Goal: Transaction & Acquisition: Book appointment/travel/reservation

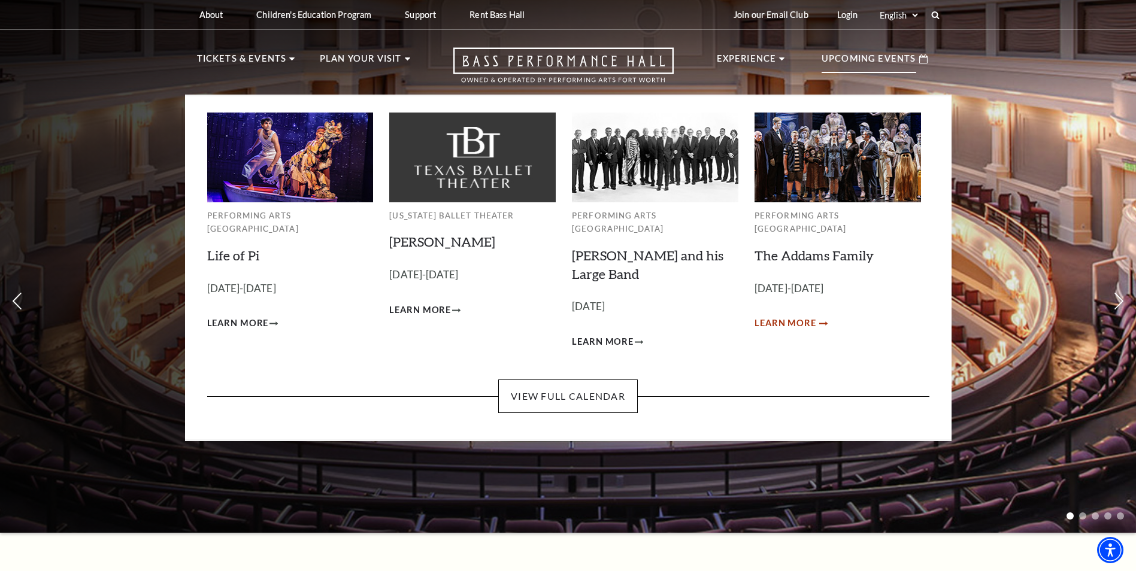
click at [797, 316] on span "Learn More" at bounding box center [785, 323] width 62 height 15
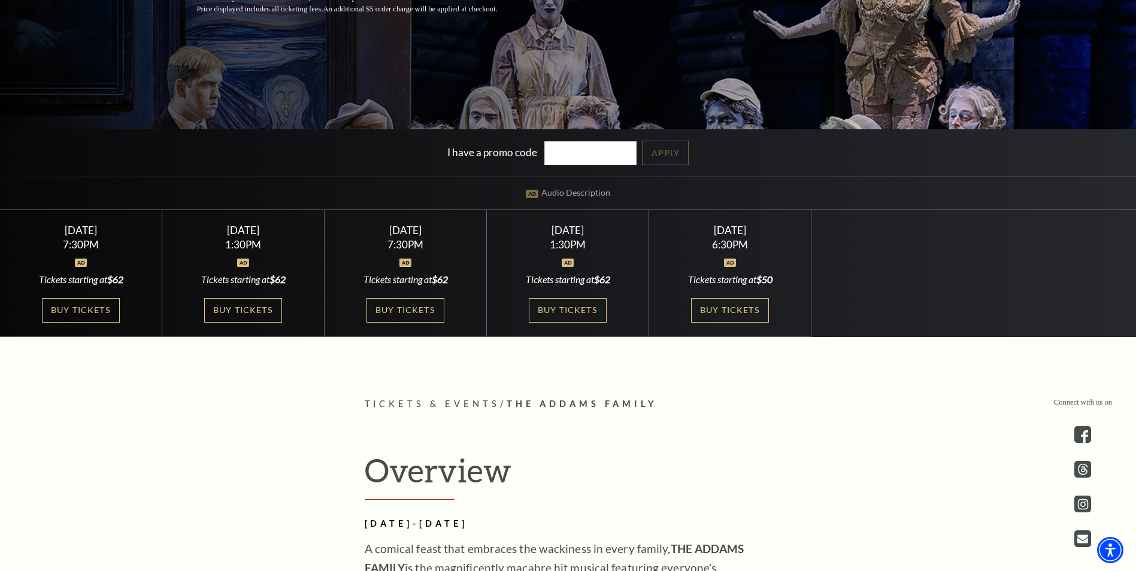
scroll to position [299, 0]
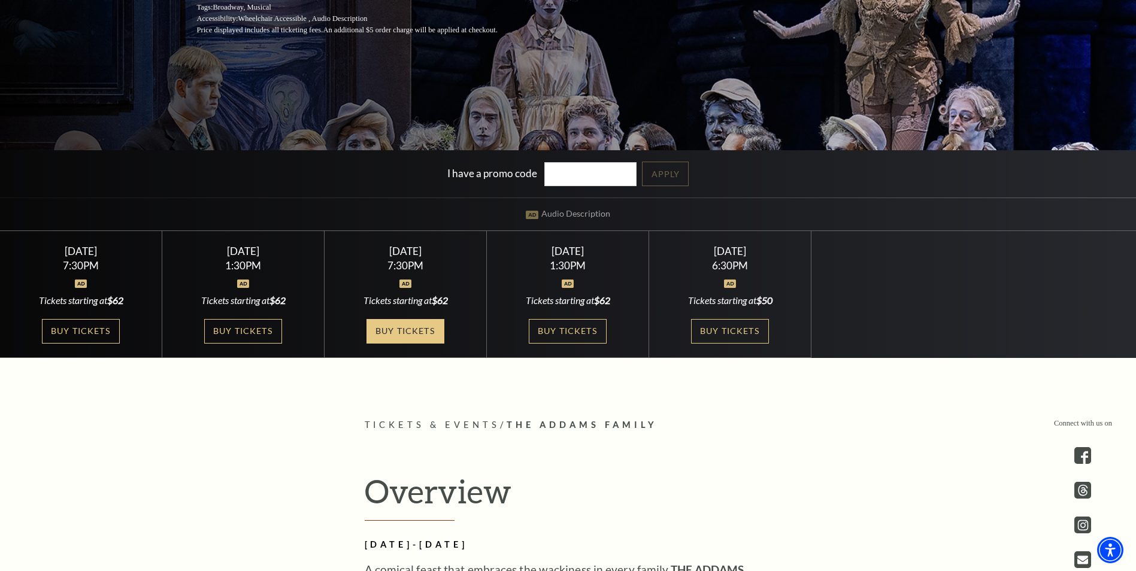
click at [401, 332] on link "Buy Tickets" at bounding box center [405, 331] width 78 height 25
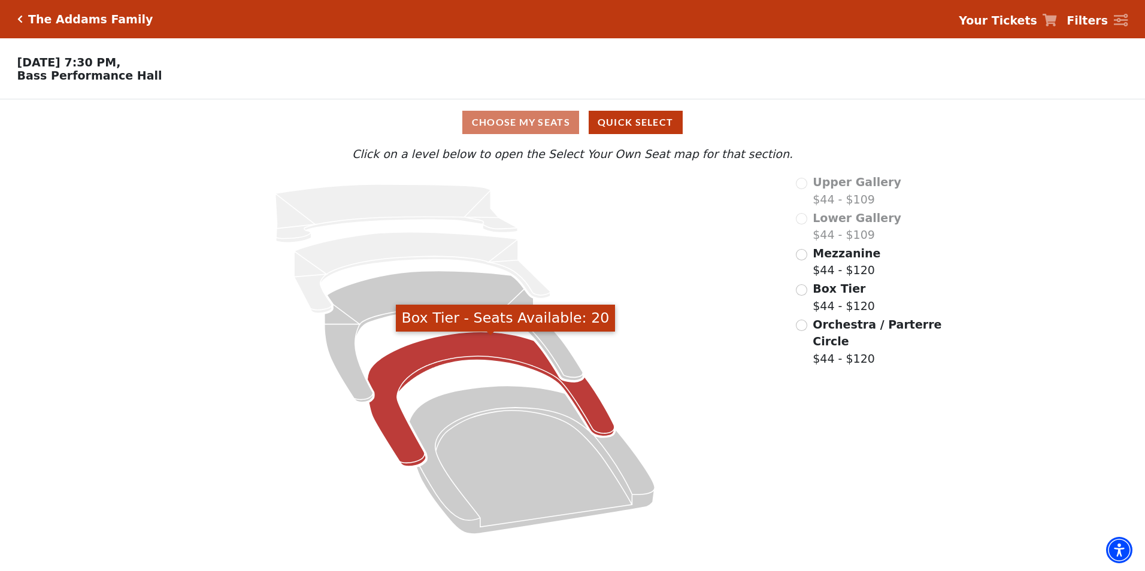
click at [582, 403] on icon "Box Tier - Seats Available: 20" at bounding box center [491, 399] width 247 height 135
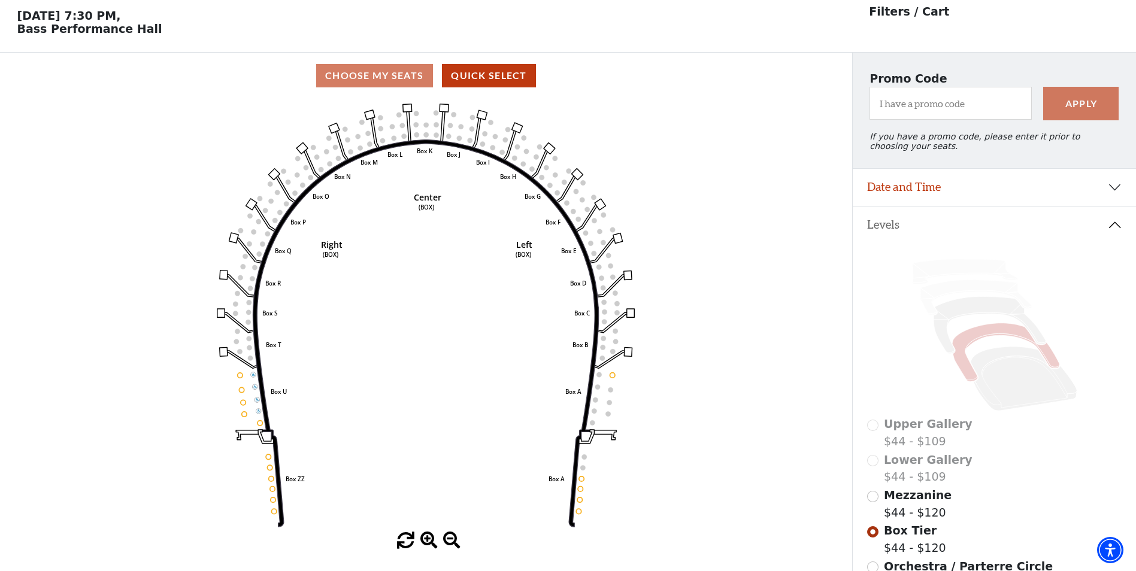
scroll to position [56, 0]
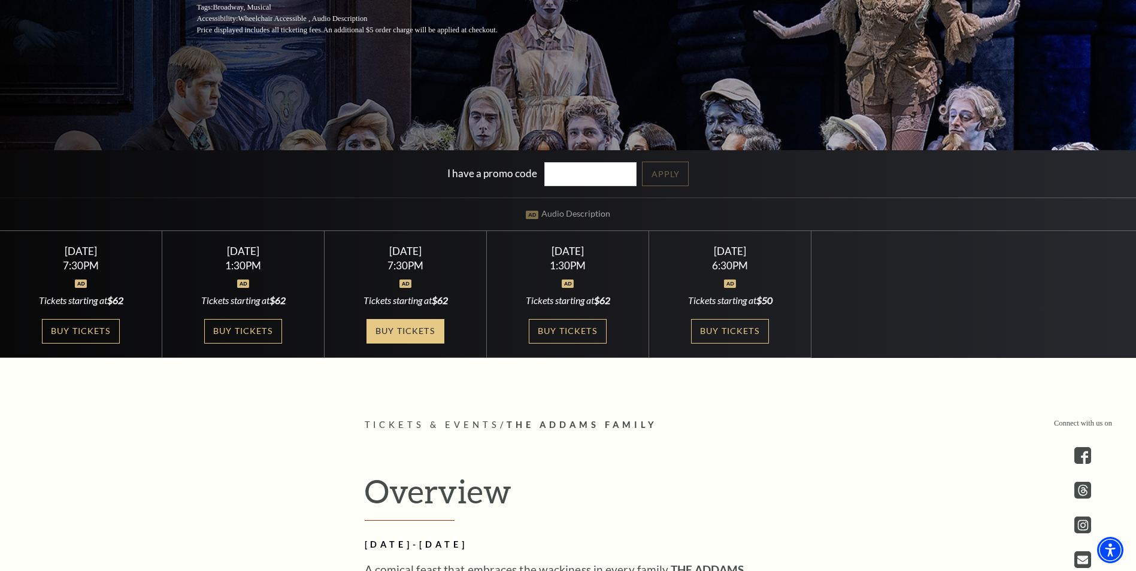
click at [407, 331] on link "Buy Tickets" at bounding box center [405, 331] width 78 height 25
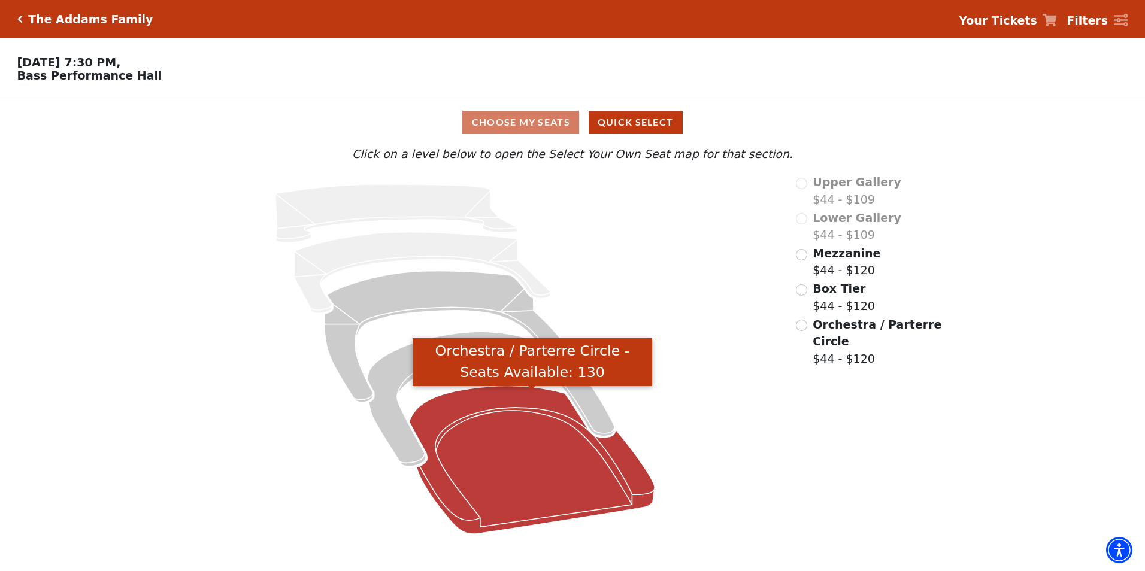
click at [627, 459] on icon "Orchestra / Parterre Circle - Seats Available: 130" at bounding box center [531, 460] width 245 height 148
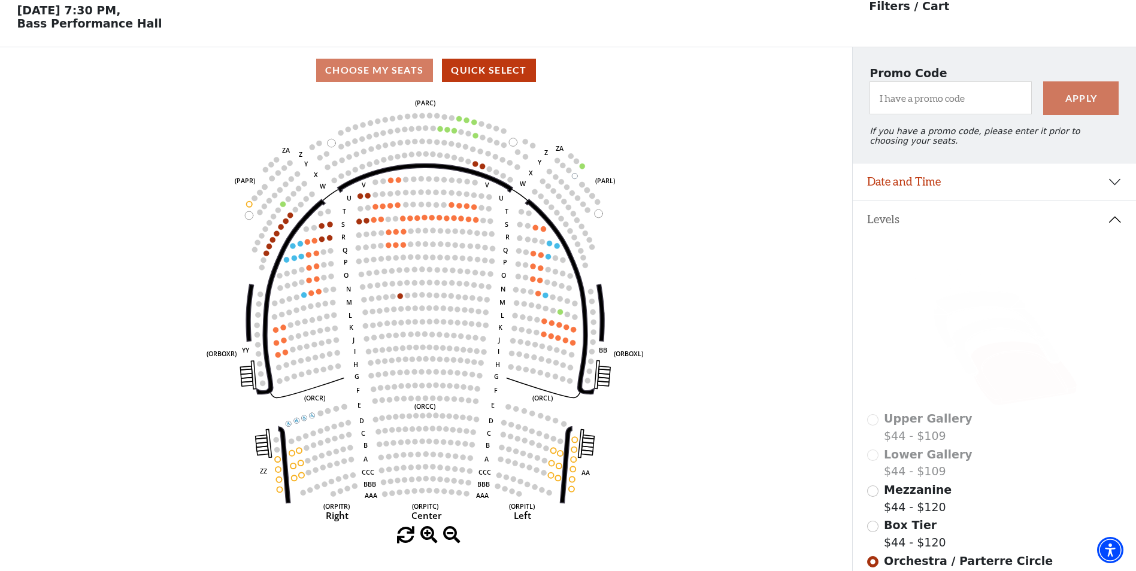
scroll to position [56, 0]
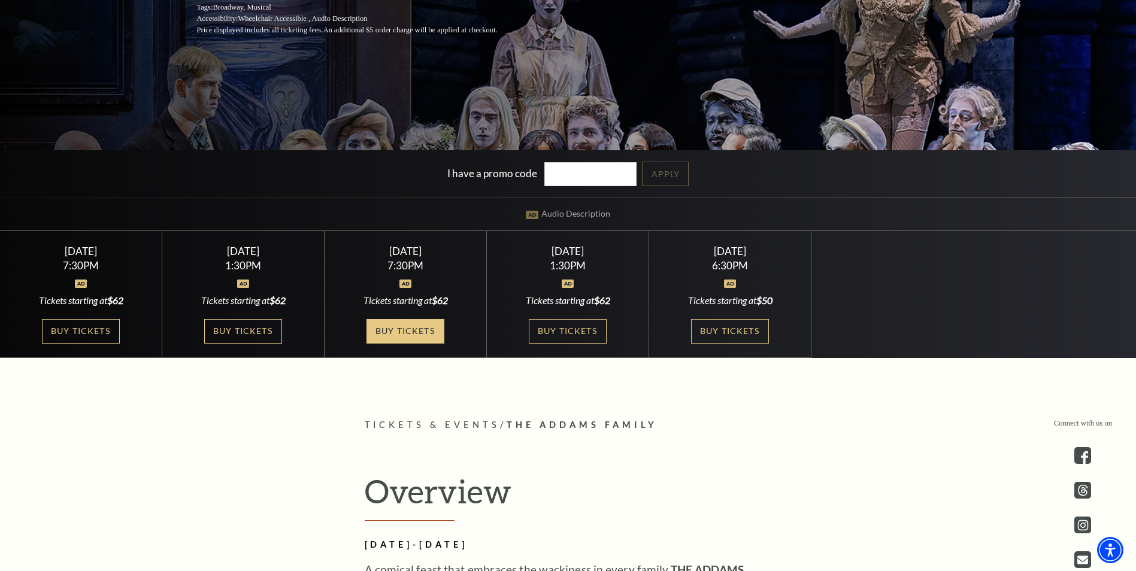
click at [420, 330] on link "Buy Tickets" at bounding box center [405, 331] width 78 height 25
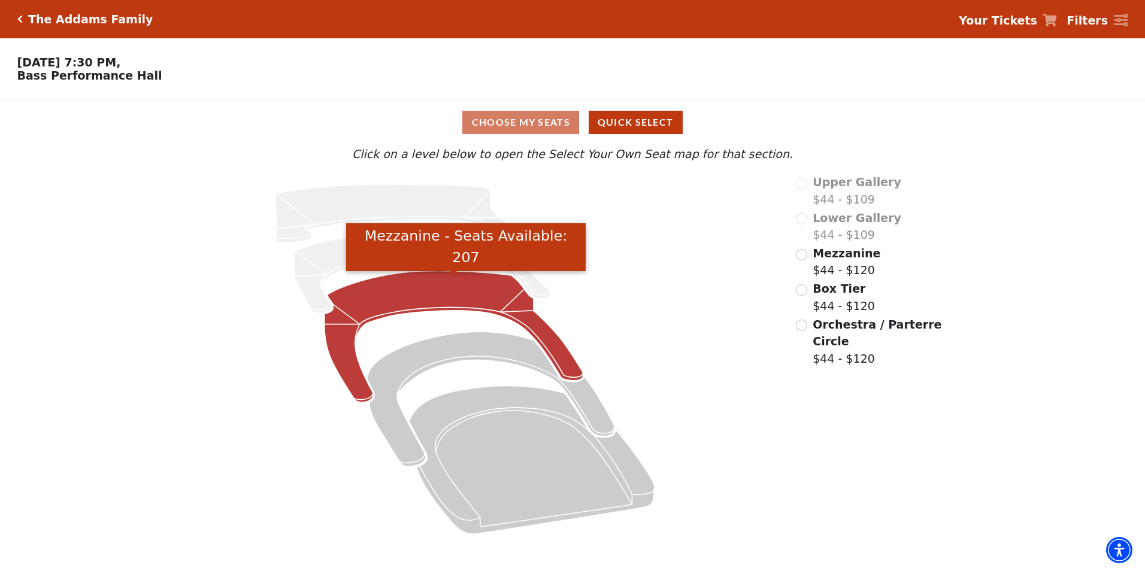
click at [537, 330] on icon "Mezzanine - Seats Available: 207" at bounding box center [454, 337] width 259 height 132
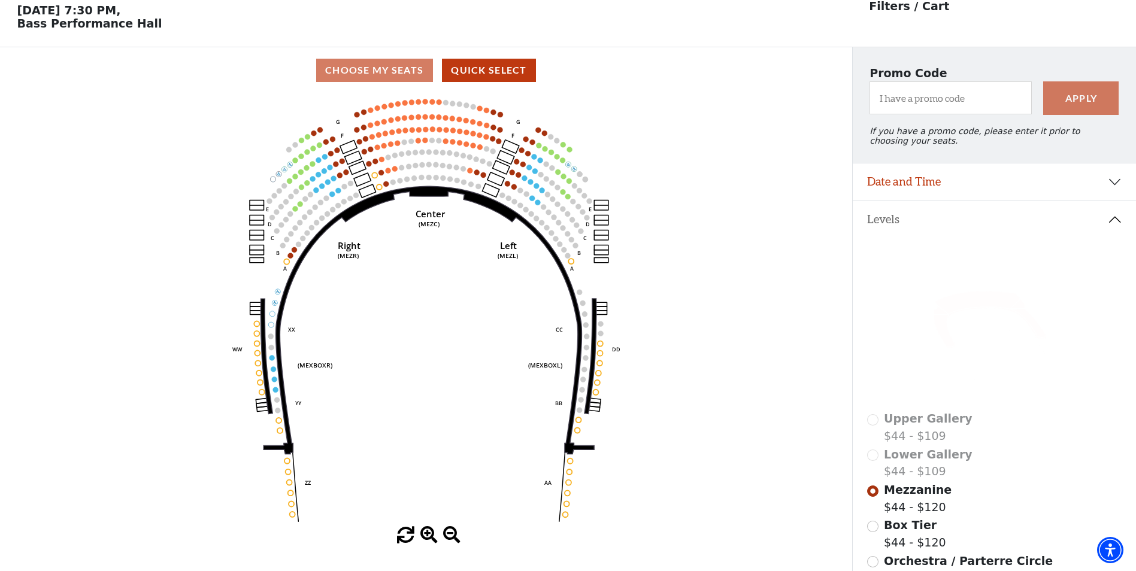
scroll to position [56, 0]
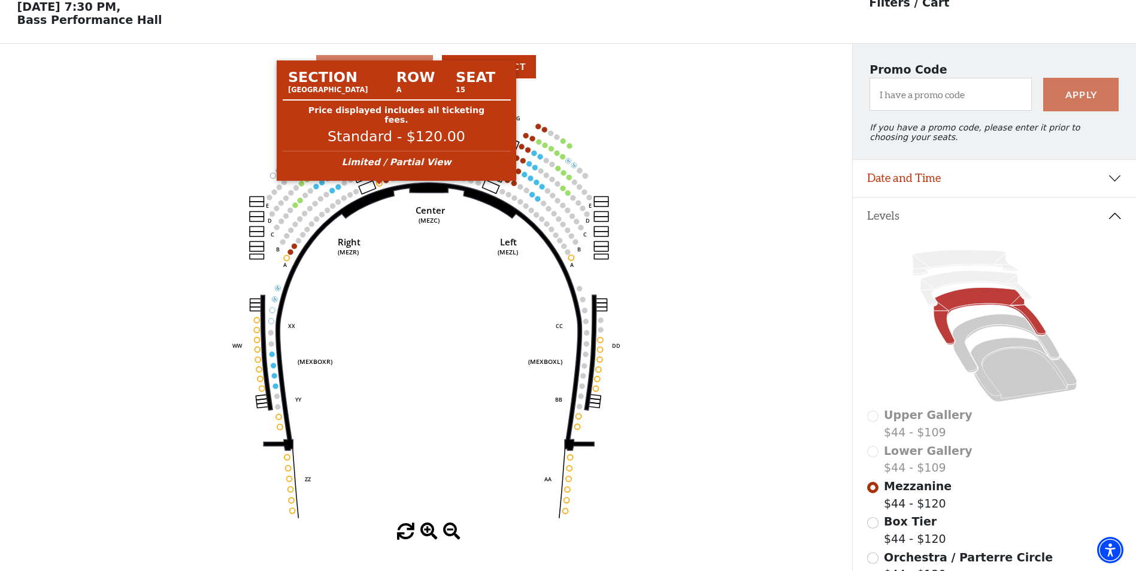
click at [380, 186] on circle at bounding box center [379, 183] width 5 height 5
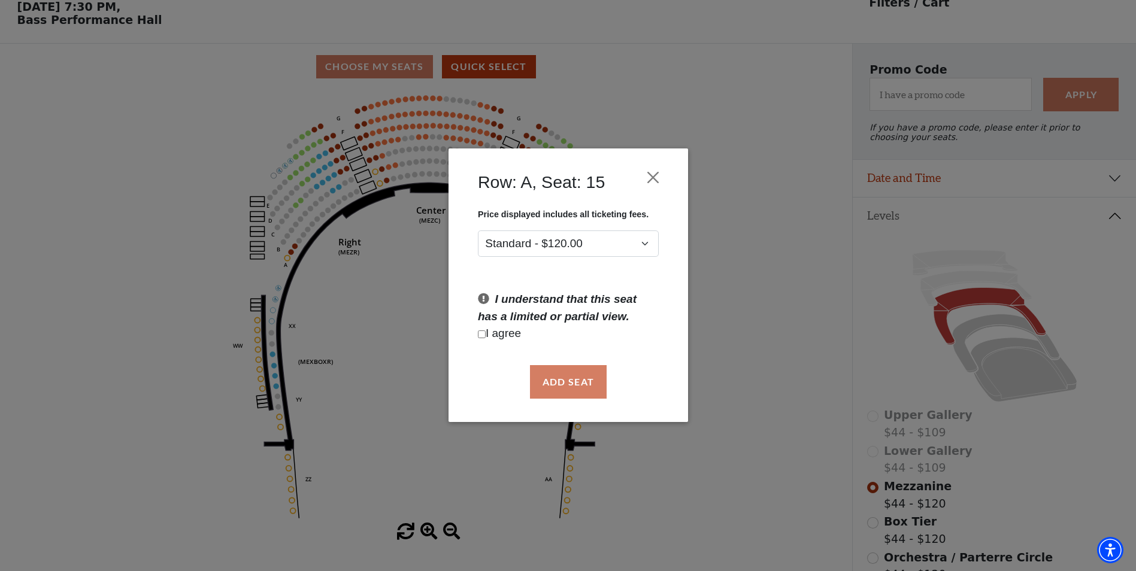
click at [554, 381] on div "Add Seat" at bounding box center [568, 382] width 204 height 56
click at [656, 177] on button "Close" at bounding box center [652, 177] width 23 height 23
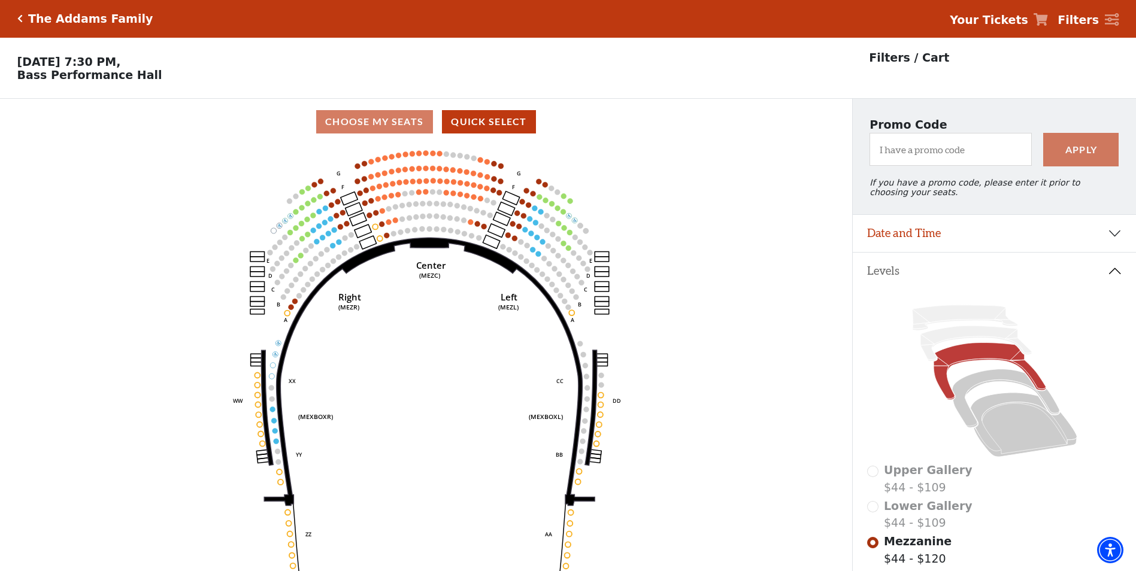
scroll to position [0, 0]
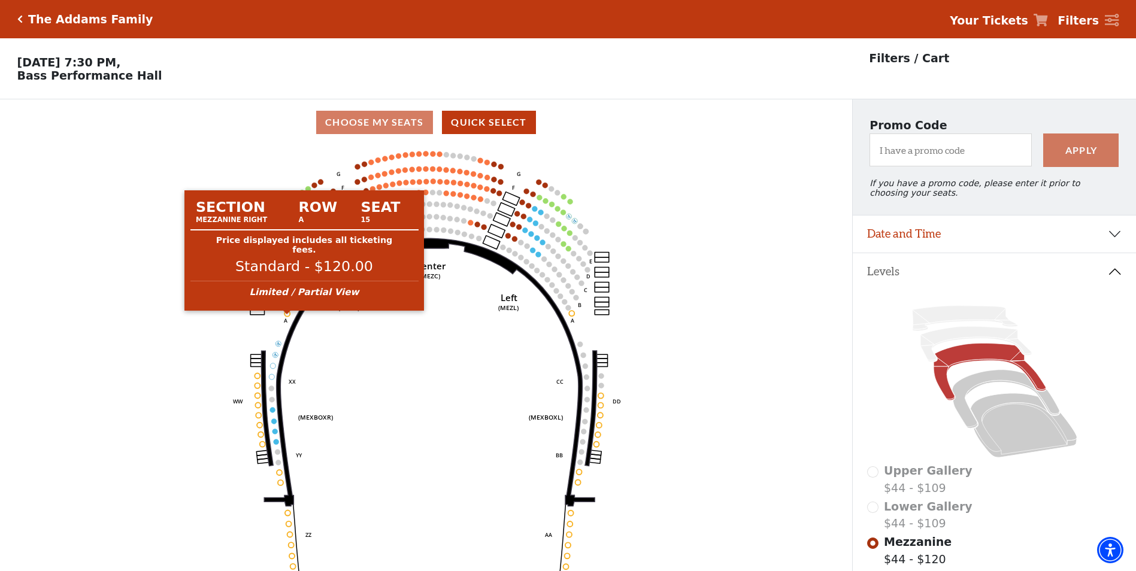
click at [289, 316] on circle at bounding box center [286, 313] width 5 height 5
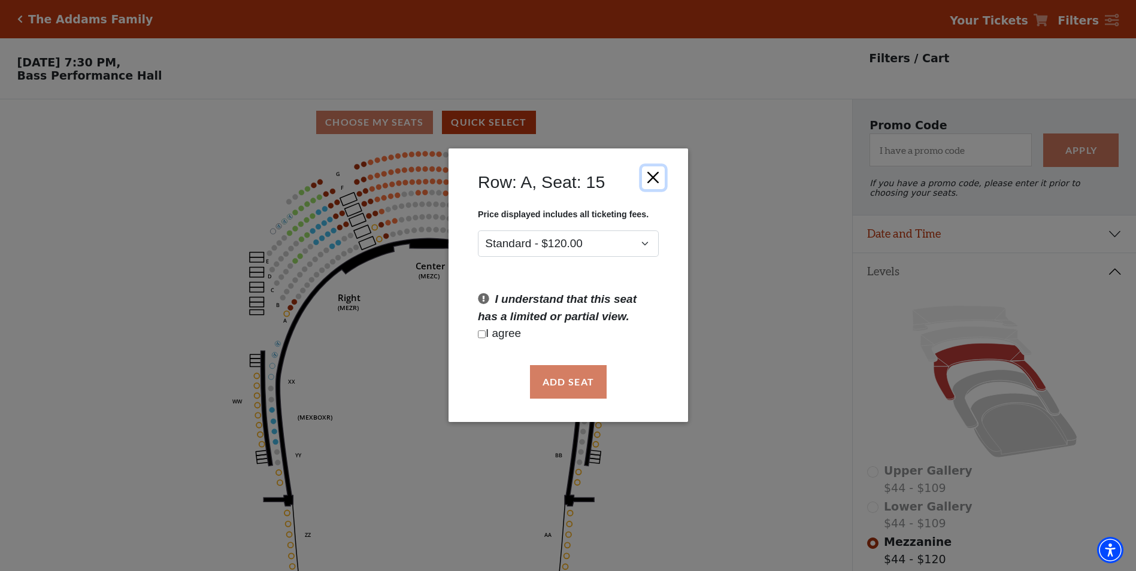
click at [656, 177] on button "Close" at bounding box center [652, 177] width 23 height 23
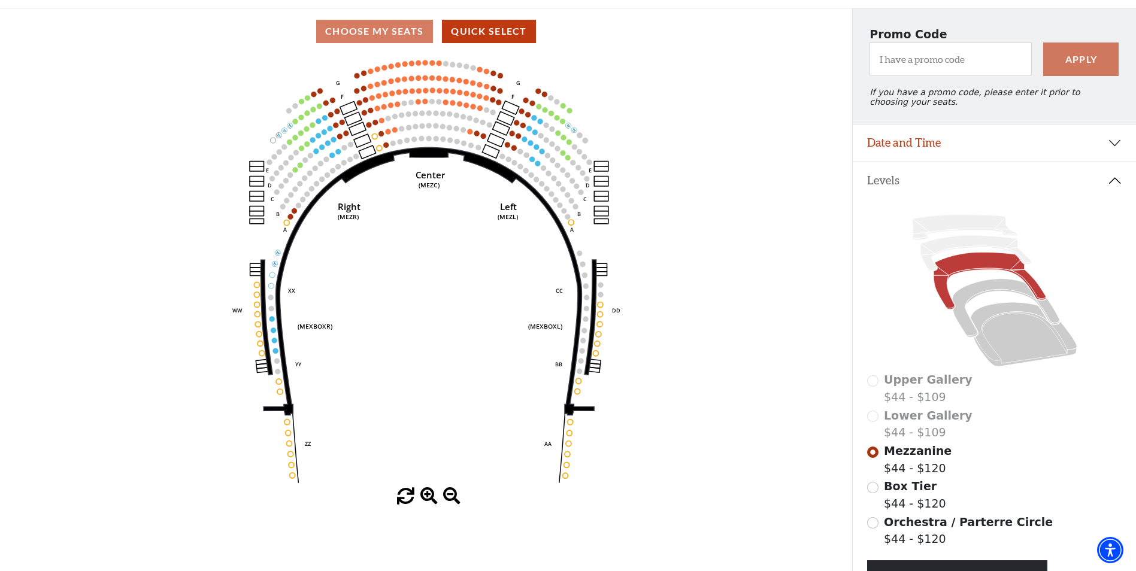
scroll to position [89, 0]
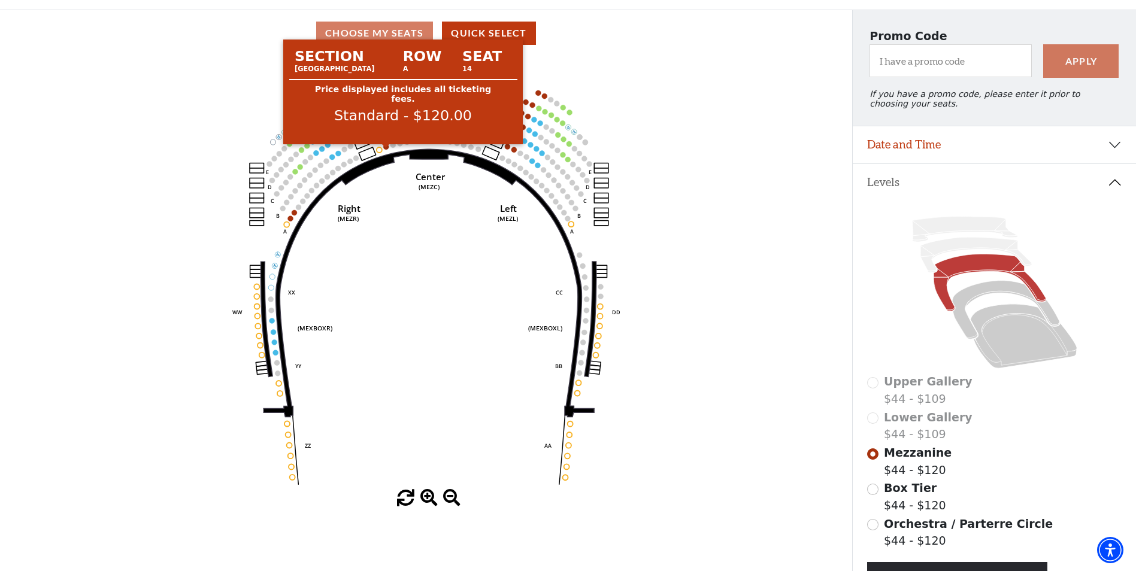
click at [385, 150] on circle at bounding box center [385, 146] width 5 height 5
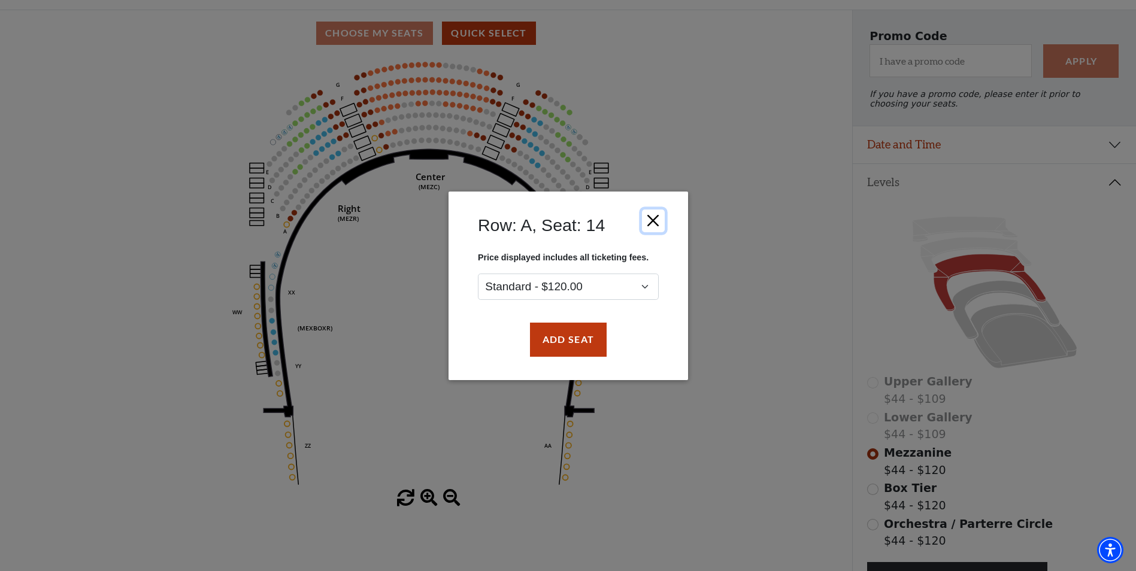
click at [651, 221] on button "Close" at bounding box center [652, 220] width 23 height 23
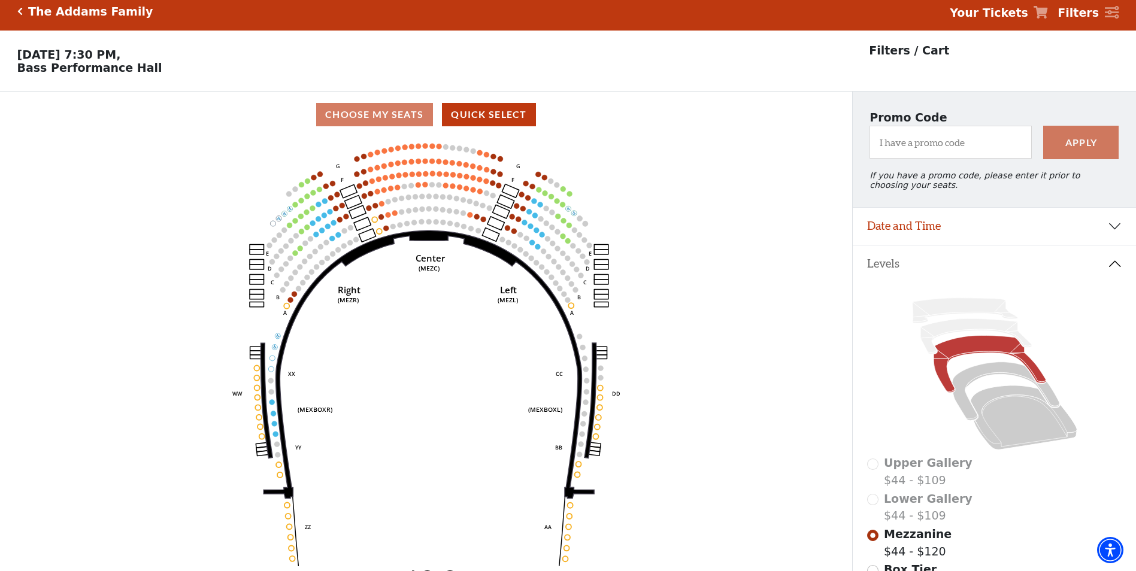
scroll to position [0, 0]
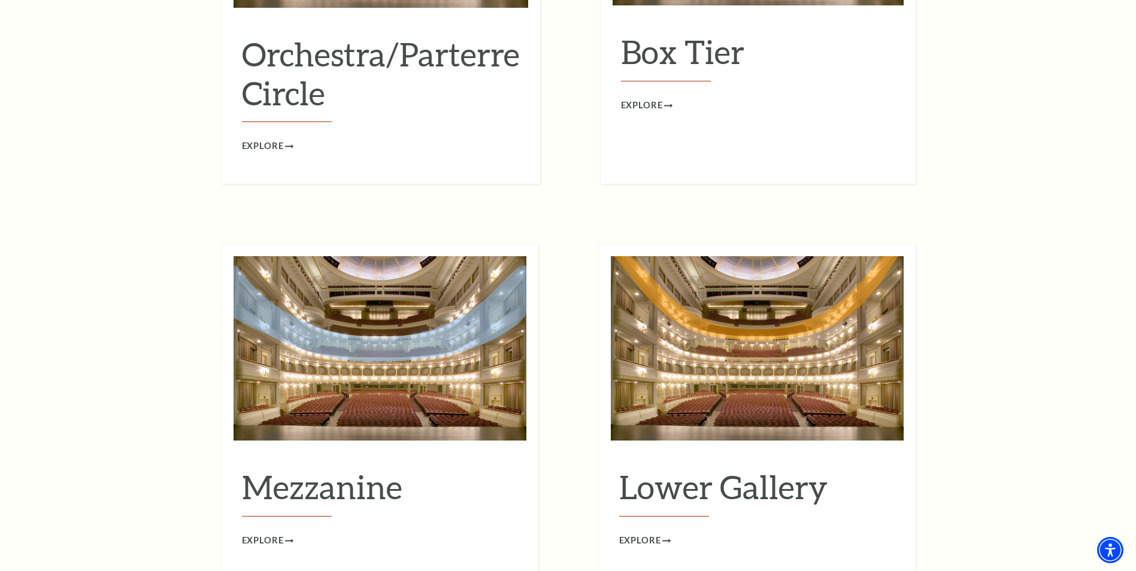
scroll to position [1377, 0]
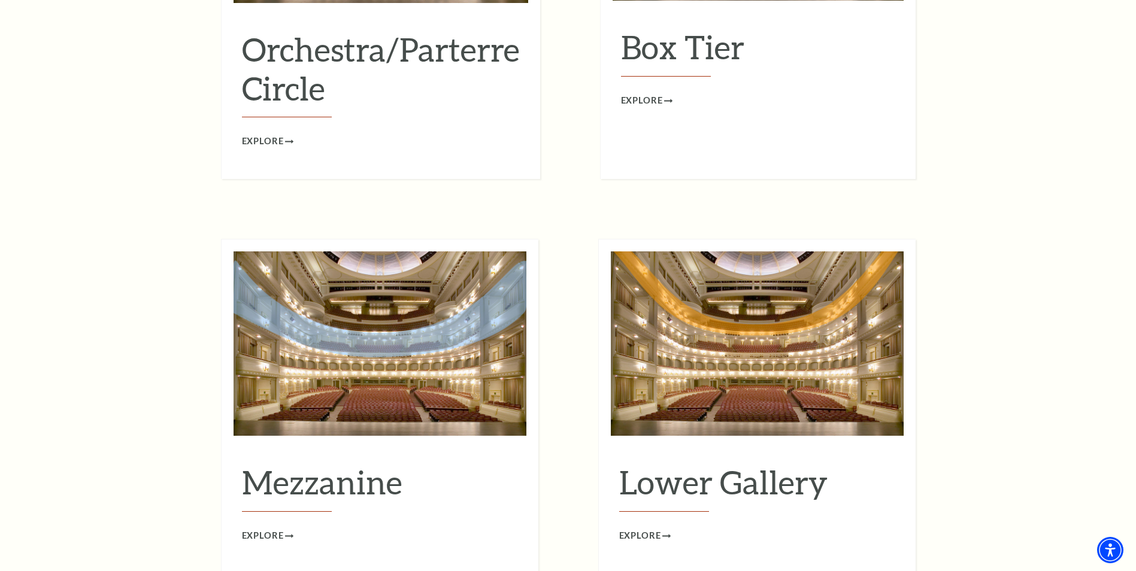
click at [398, 292] on img at bounding box center [380, 343] width 293 height 184
click at [272, 529] on span "Explore" at bounding box center [263, 536] width 42 height 15
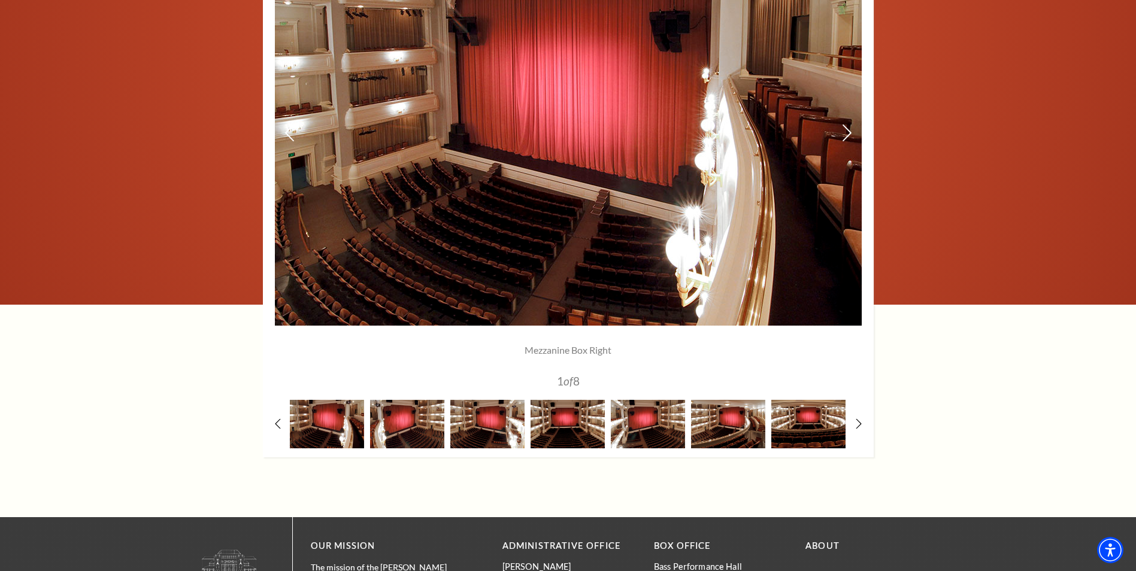
scroll to position [1018, 0]
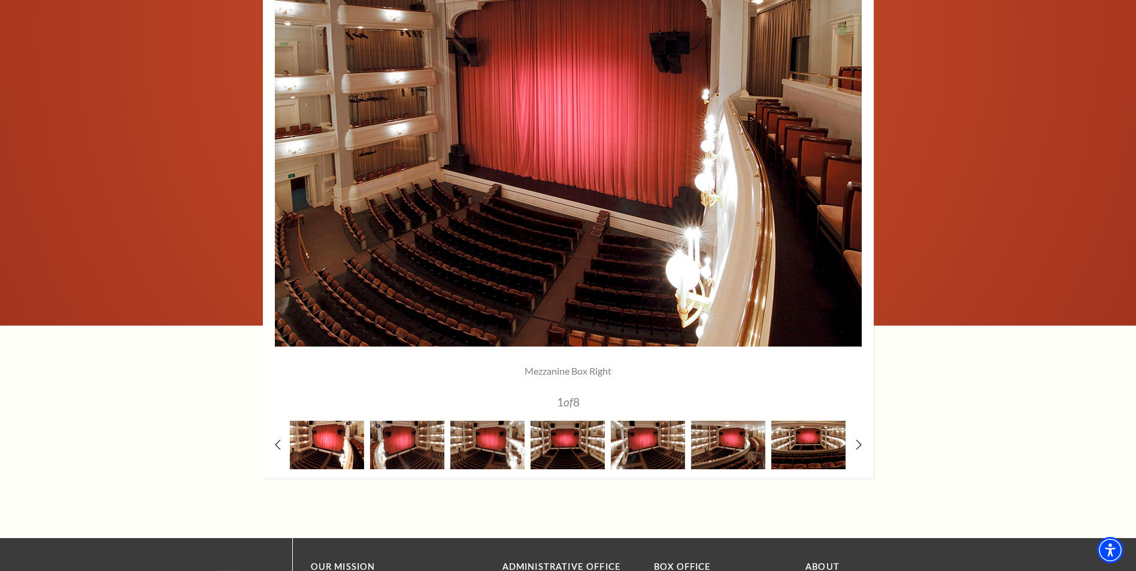
click at [324, 440] on img at bounding box center [327, 445] width 74 height 48
click at [857, 448] on use at bounding box center [858, 444] width 7 height 13
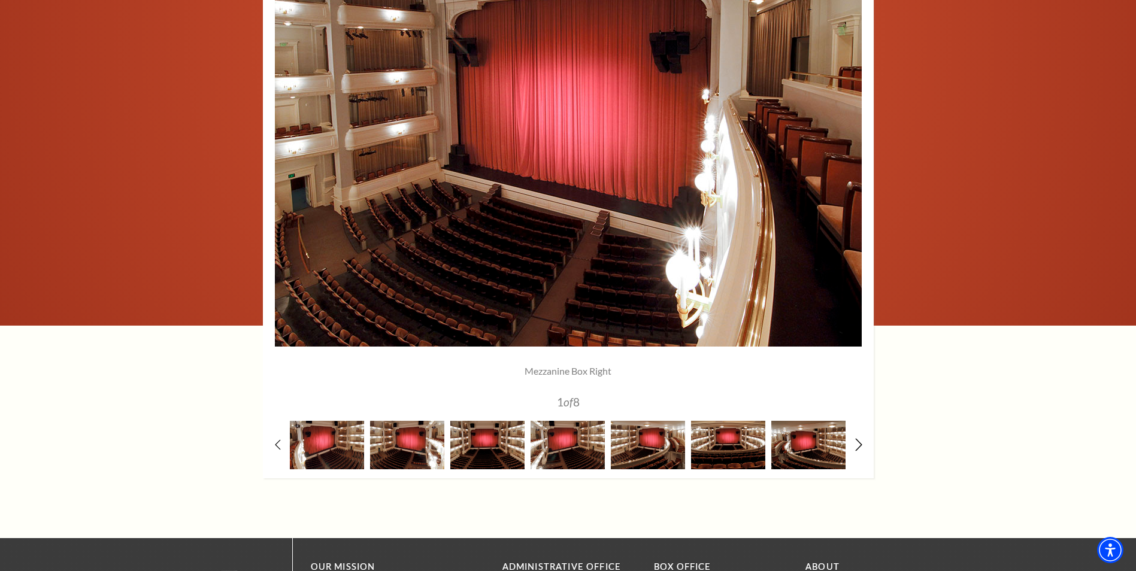
click at [857, 448] on use at bounding box center [858, 444] width 7 height 13
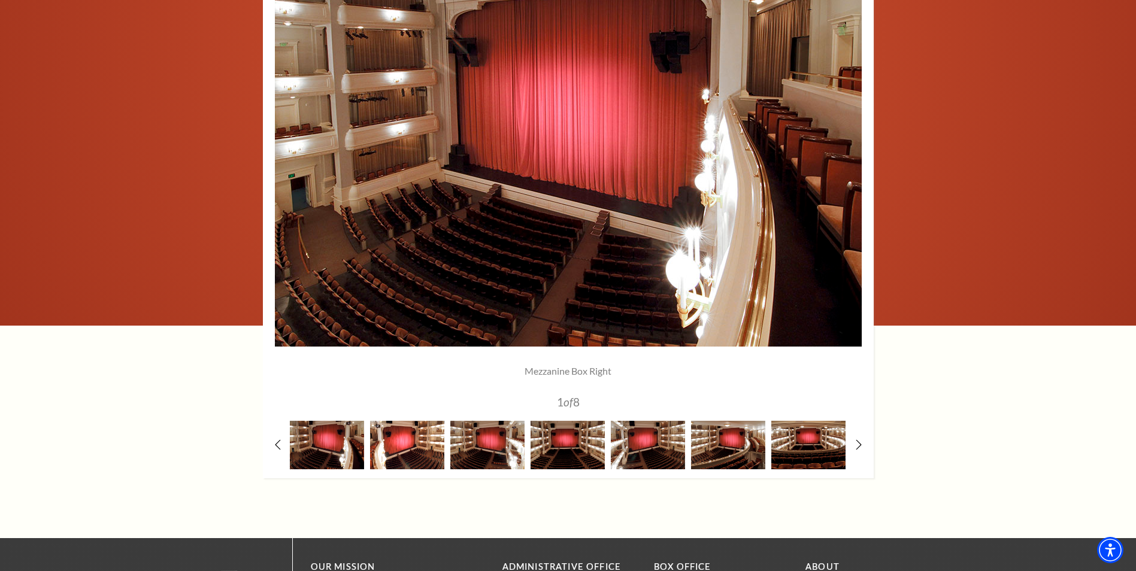
click at [404, 446] on img at bounding box center [407, 445] width 74 height 48
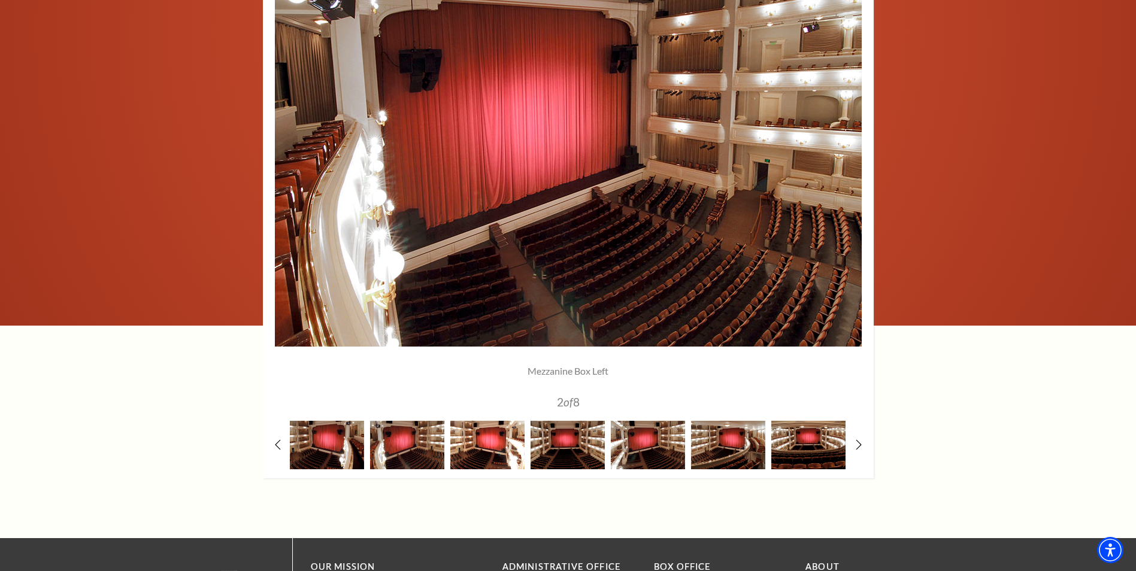
click at [481, 439] on img at bounding box center [487, 445] width 74 height 48
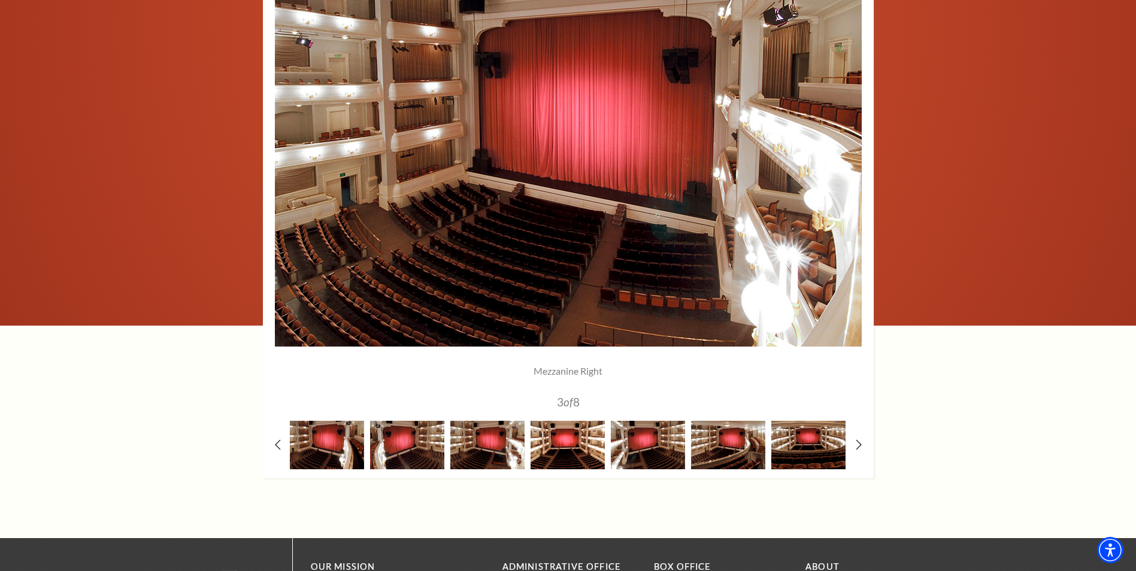
click at [563, 444] on img at bounding box center [567, 445] width 74 height 48
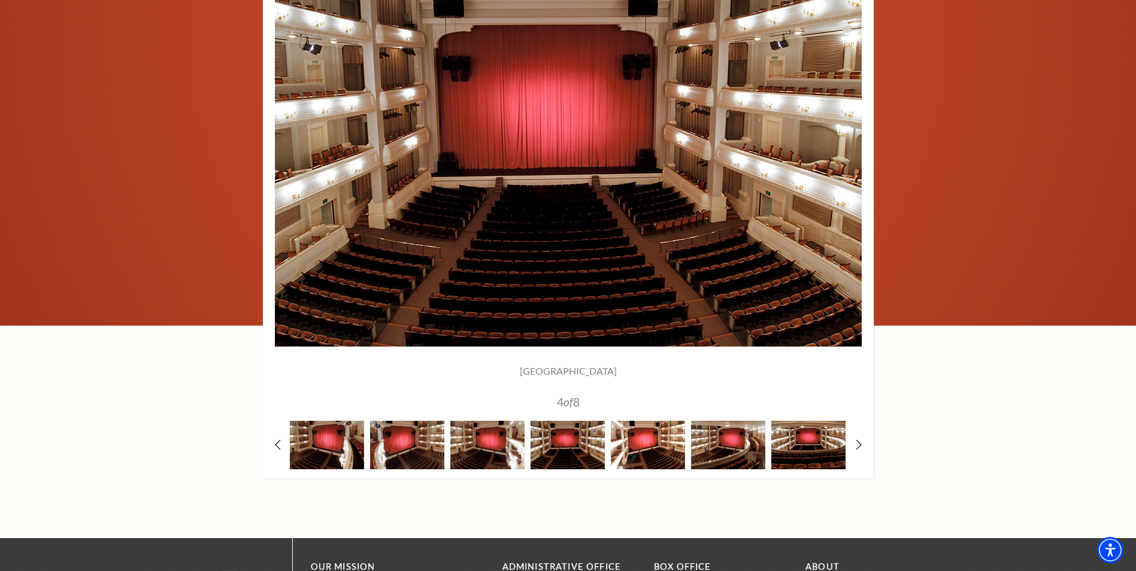
click at [659, 458] on img at bounding box center [648, 445] width 74 height 48
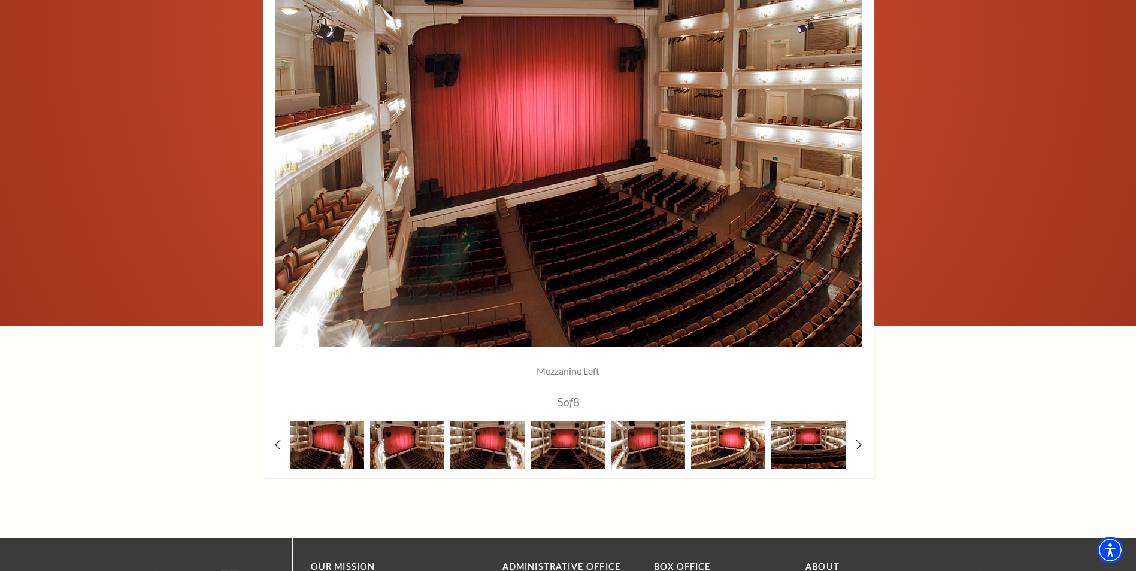
click at [722, 444] on img at bounding box center [728, 445] width 74 height 48
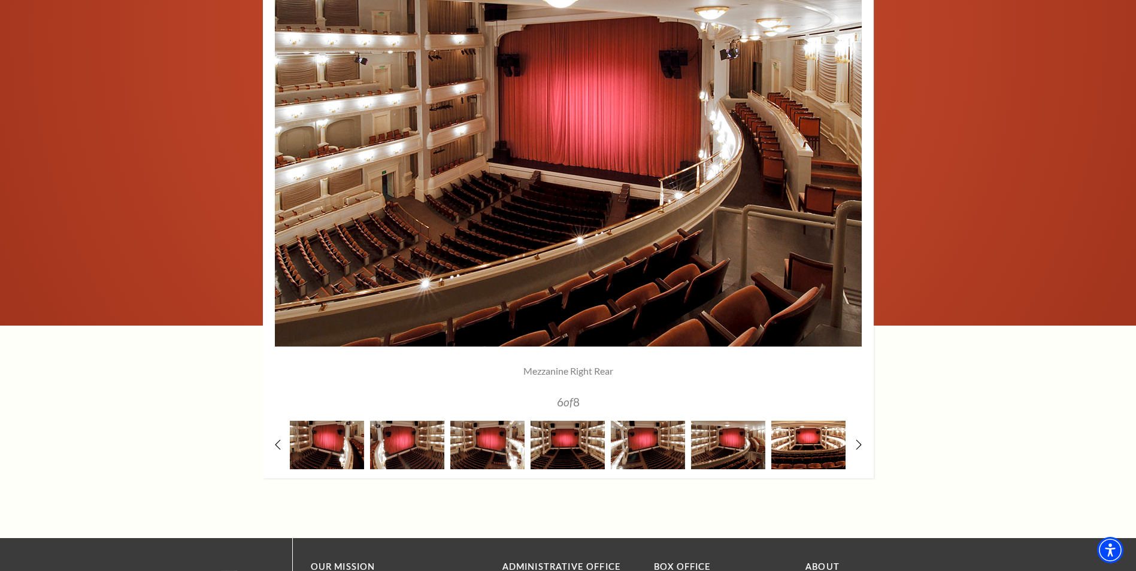
click at [792, 443] on img at bounding box center [808, 445] width 74 height 48
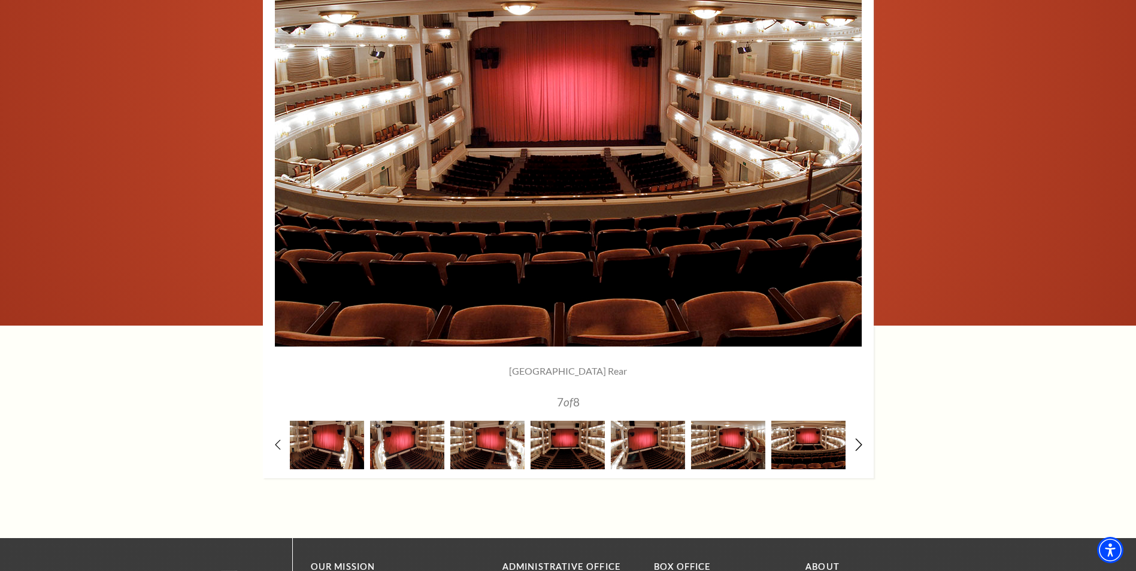
click at [861, 448] on icon at bounding box center [858, 444] width 8 height 13
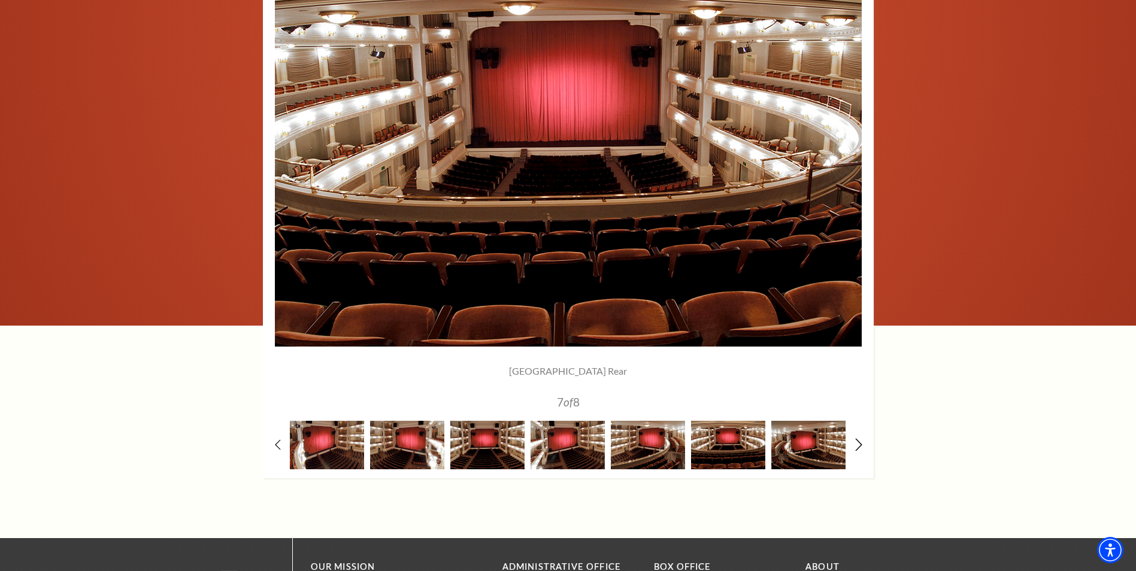
click at [861, 448] on icon at bounding box center [858, 444] width 8 height 13
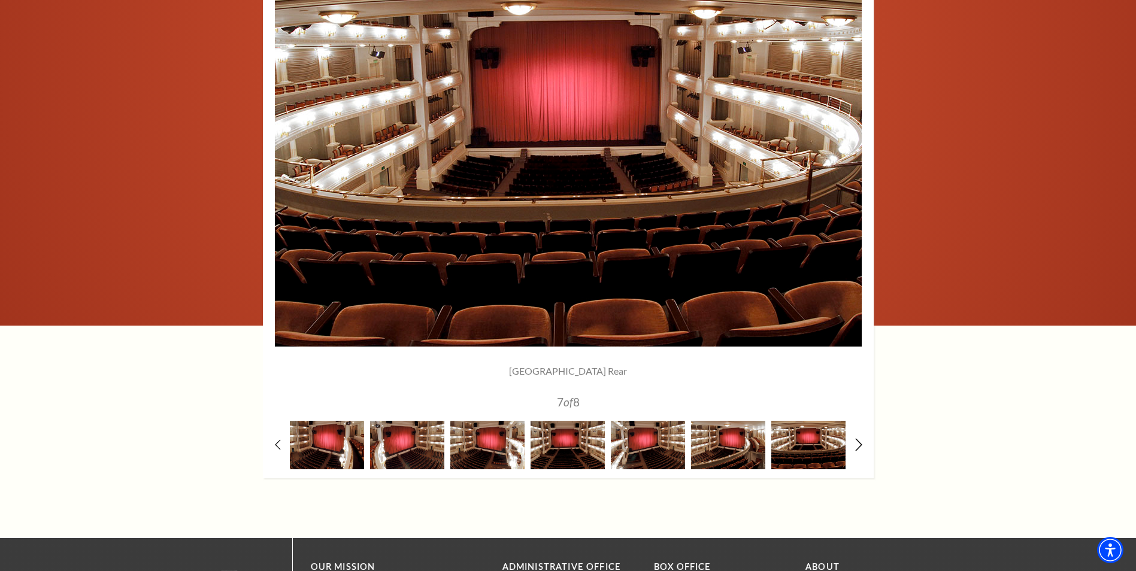
click at [855, 450] on icon at bounding box center [858, 444] width 8 height 13
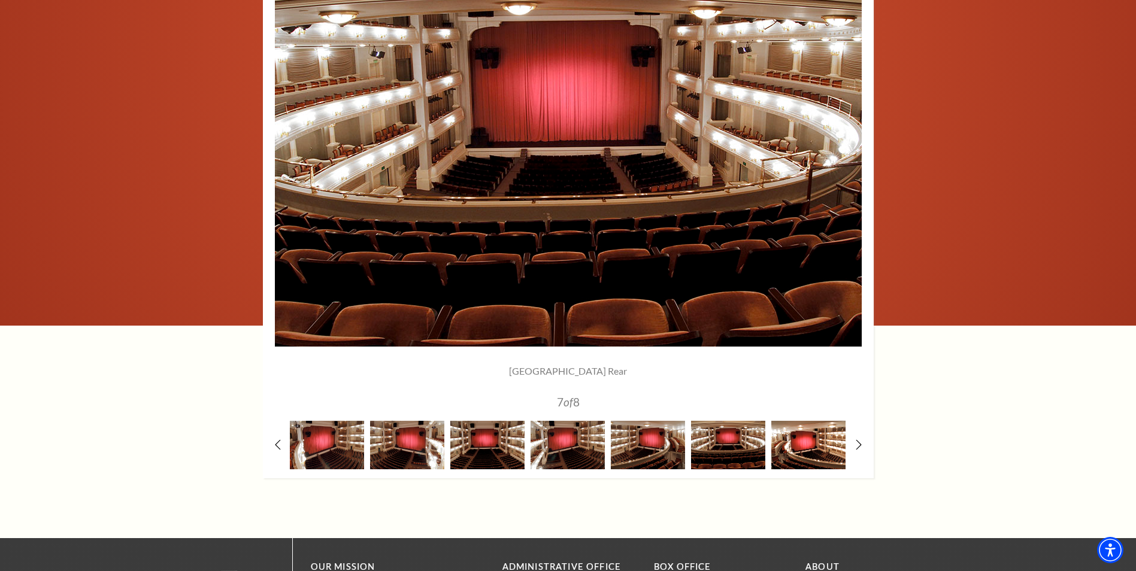
click at [820, 450] on img at bounding box center [808, 445] width 74 height 48
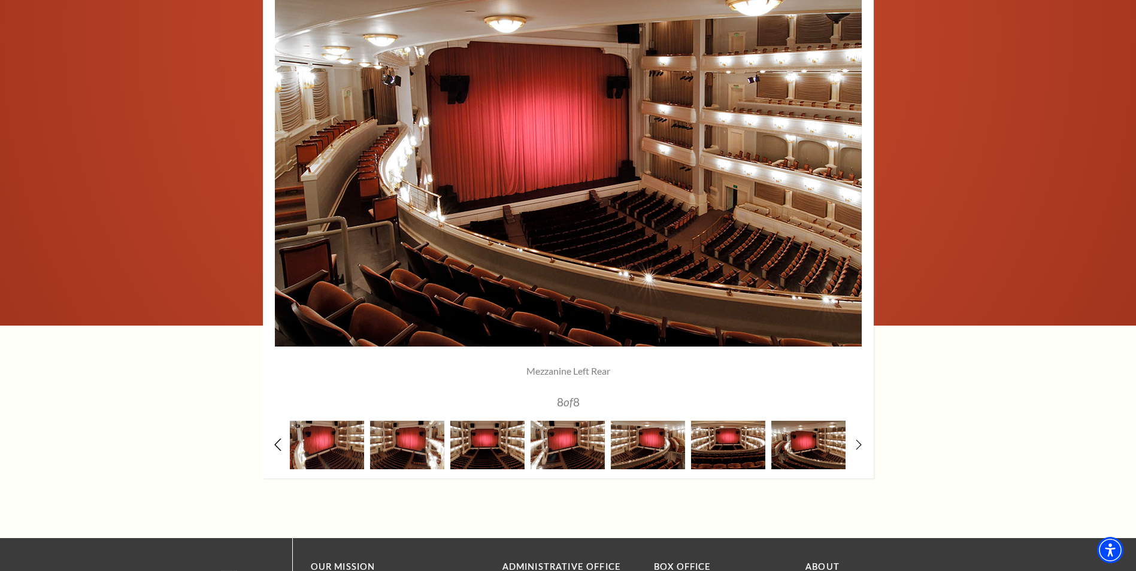
click at [279, 448] on icon at bounding box center [278, 444] width 8 height 13
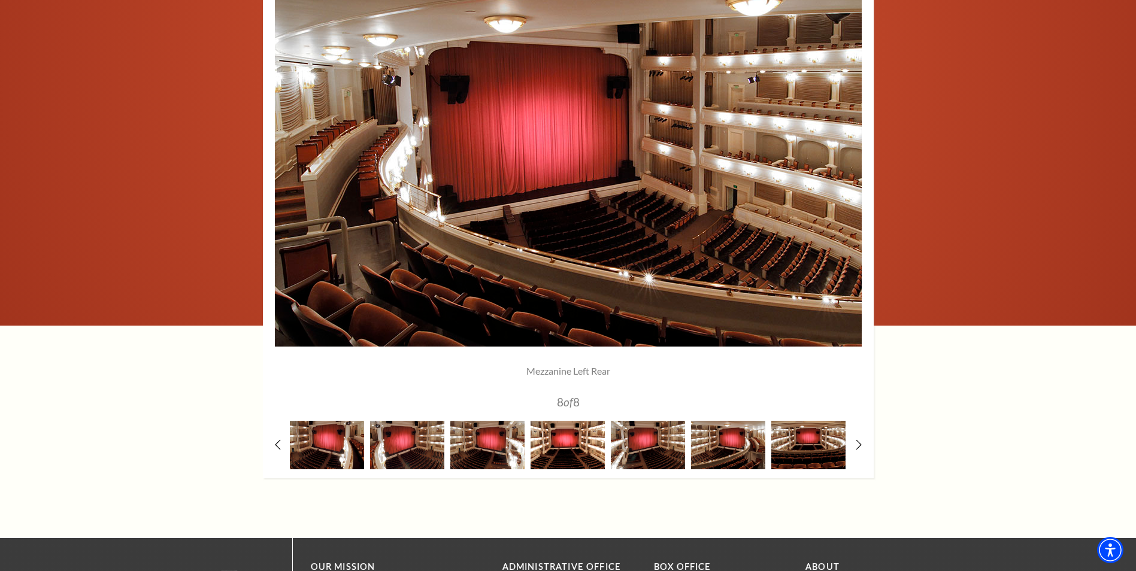
click at [548, 460] on img at bounding box center [567, 445] width 74 height 48
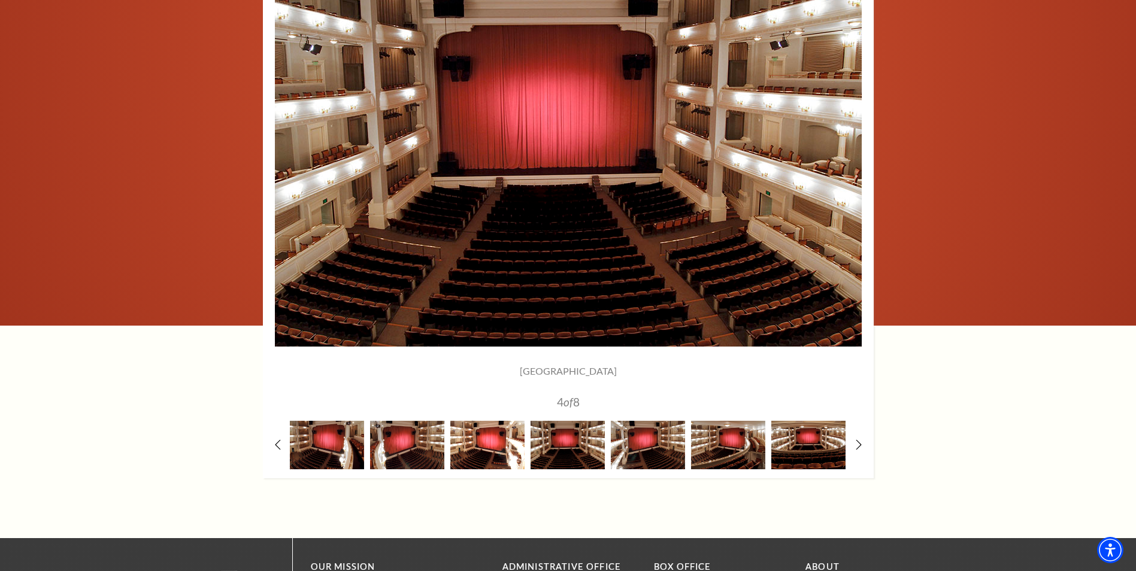
click at [489, 453] on img at bounding box center [487, 445] width 74 height 48
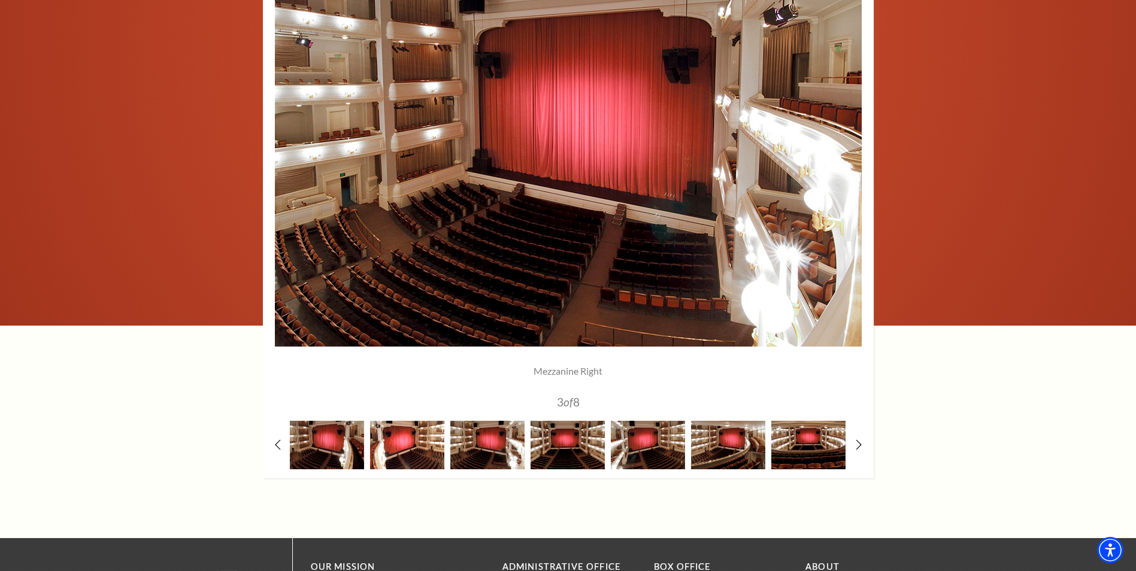
click at [409, 441] on img at bounding box center [407, 445] width 74 height 48
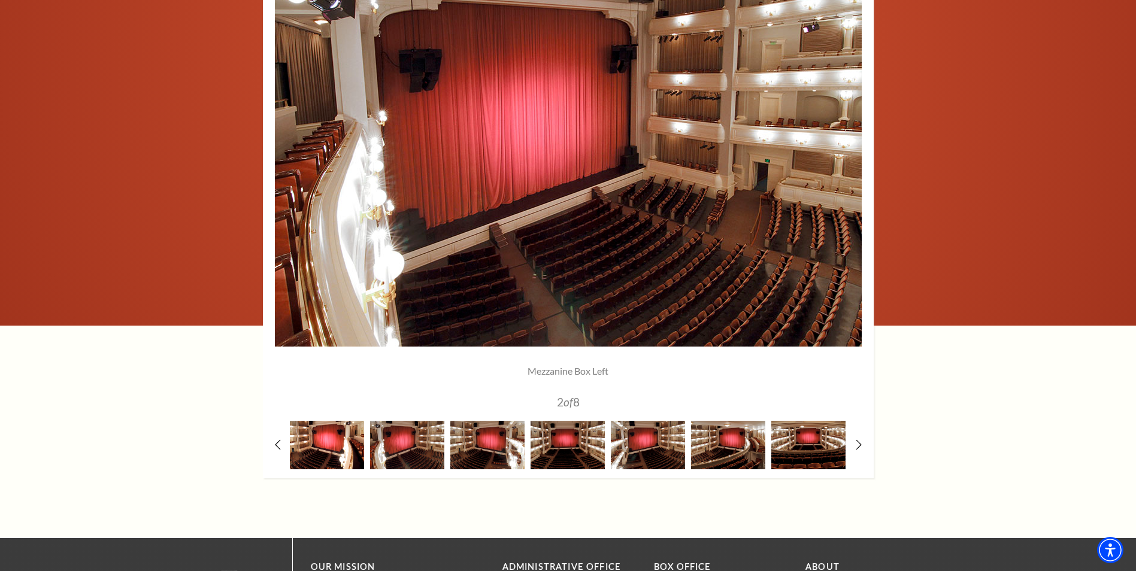
click at [331, 438] on img at bounding box center [327, 445] width 74 height 48
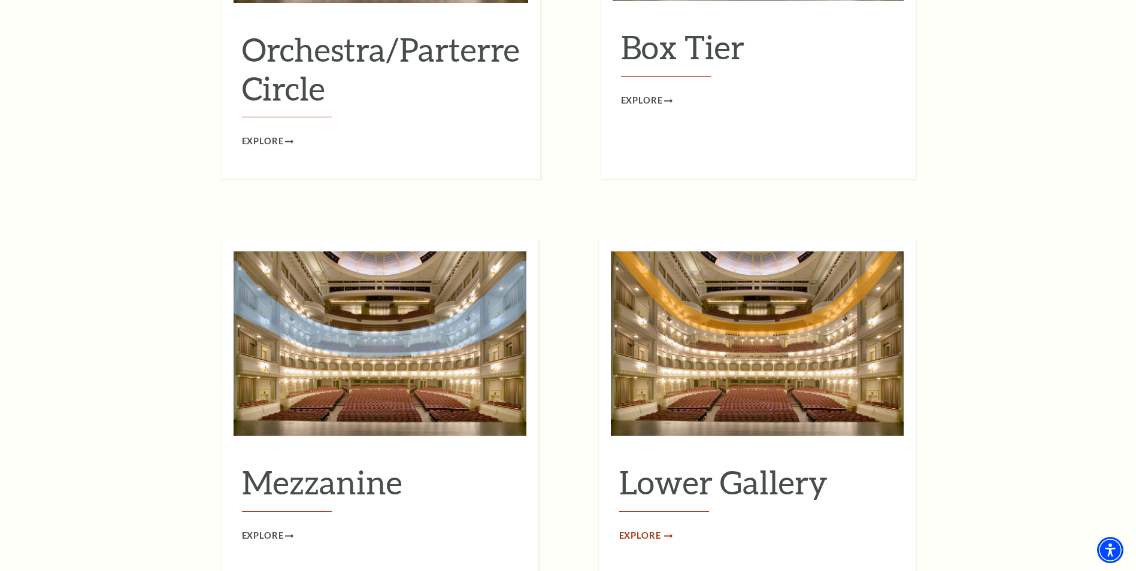
click at [656, 529] on span "Explore" at bounding box center [640, 536] width 42 height 15
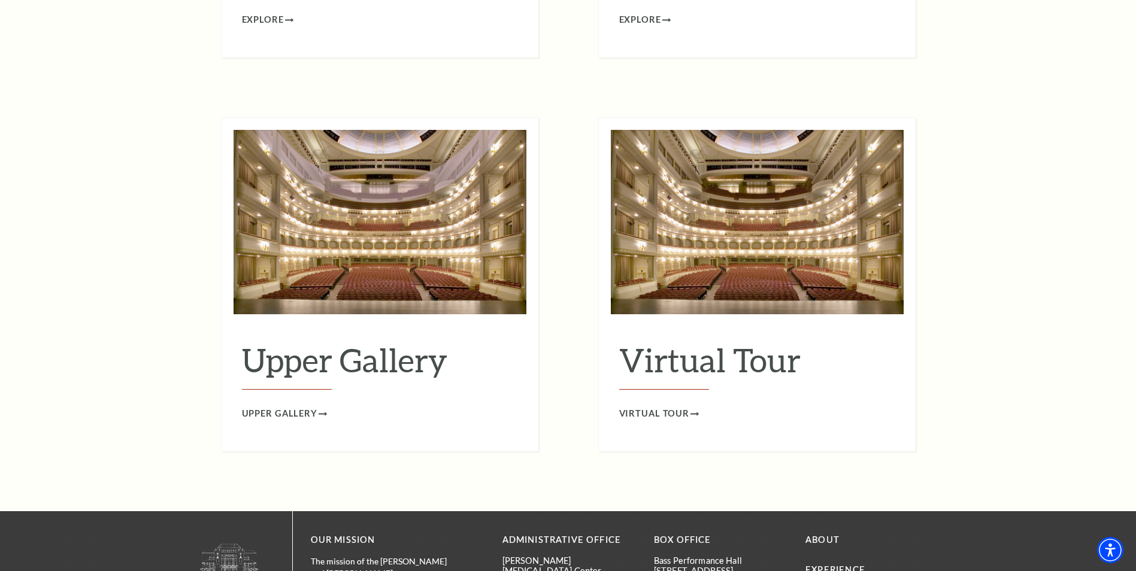
scroll to position [1916, 0]
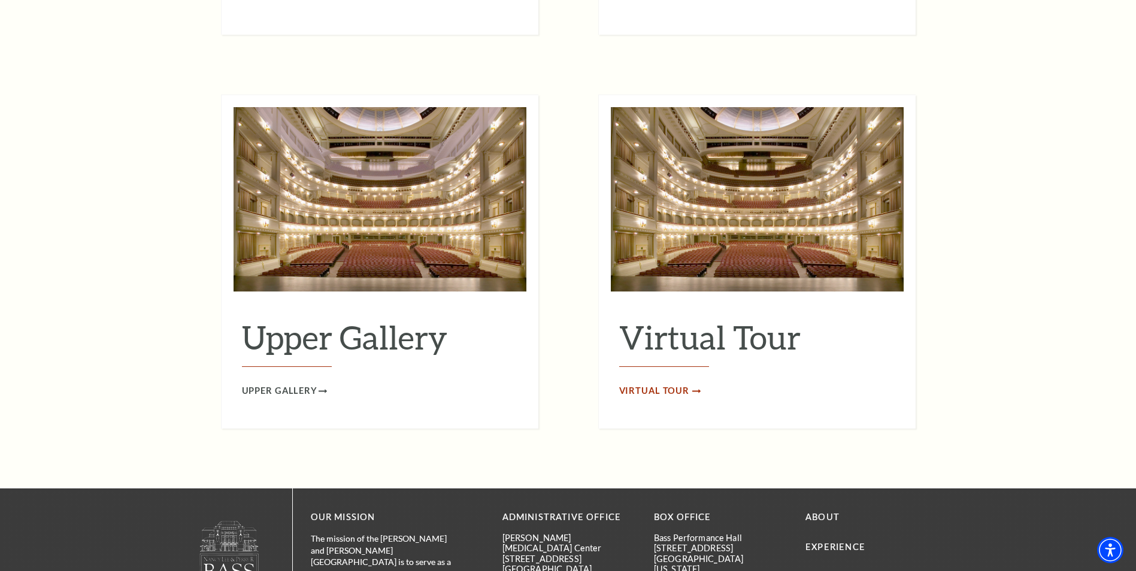
click at [675, 384] on span "Virtual Tour" at bounding box center [654, 391] width 71 height 15
click at [271, 384] on span "Upper Gallery" at bounding box center [279, 391] width 75 height 15
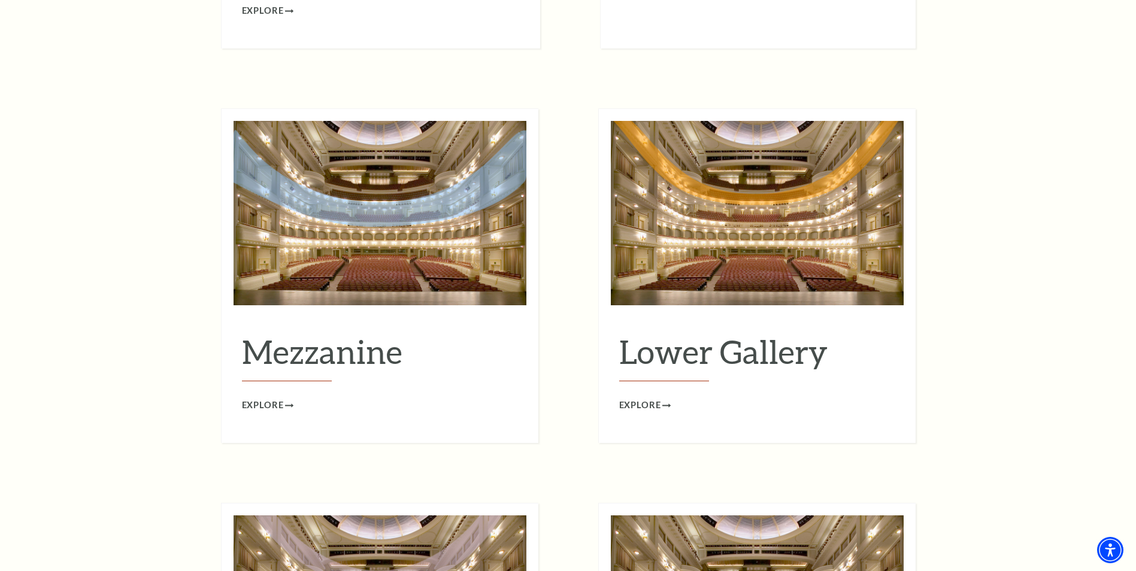
scroll to position [1497, 0]
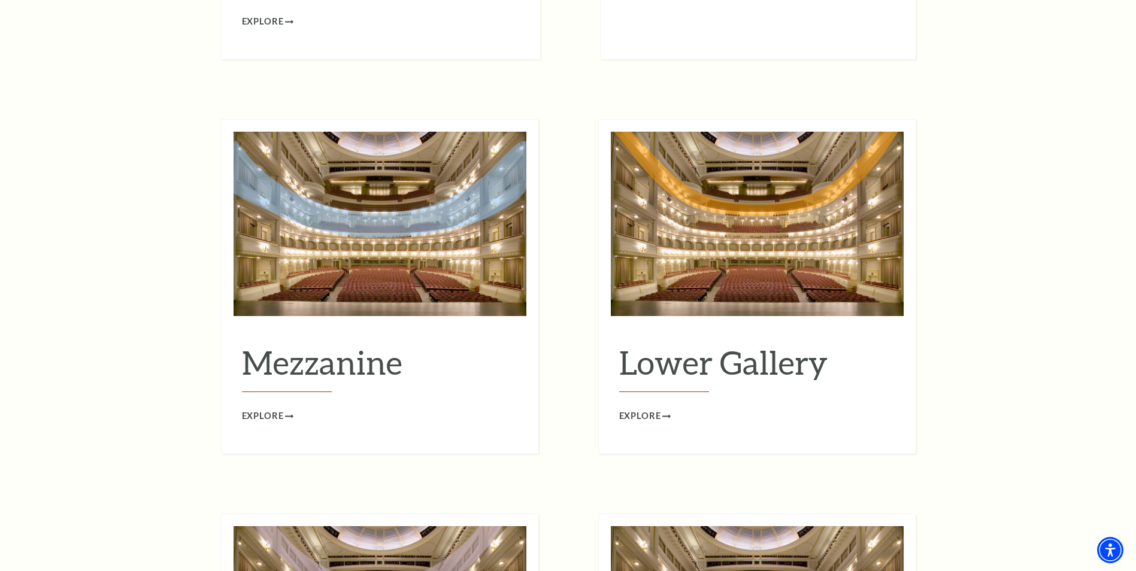
click at [379, 257] on img at bounding box center [380, 224] width 293 height 184
click at [268, 409] on span "Explore" at bounding box center [263, 416] width 42 height 15
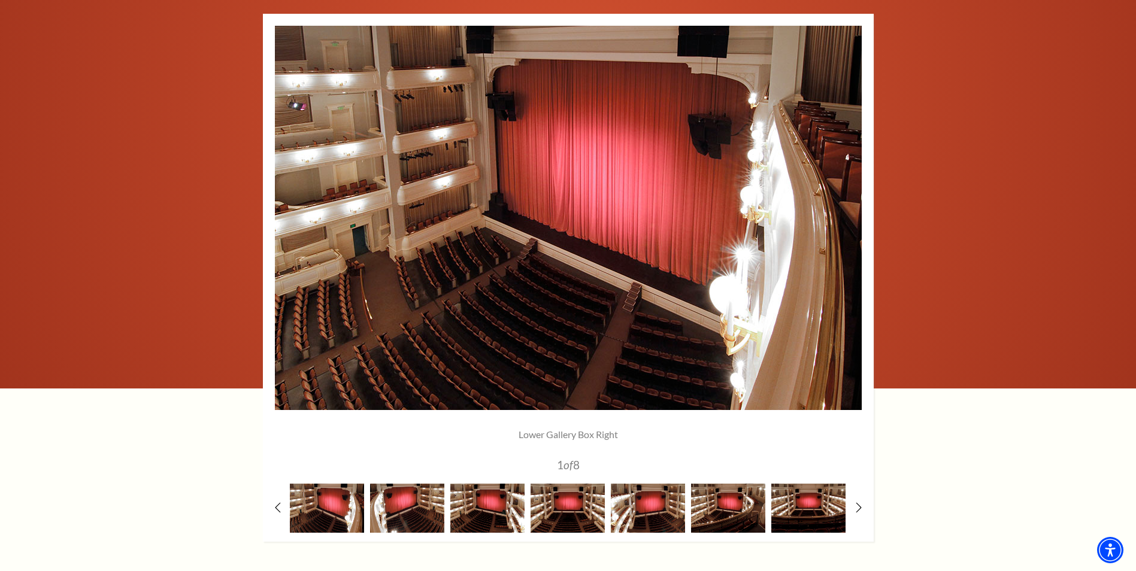
scroll to position [958, 0]
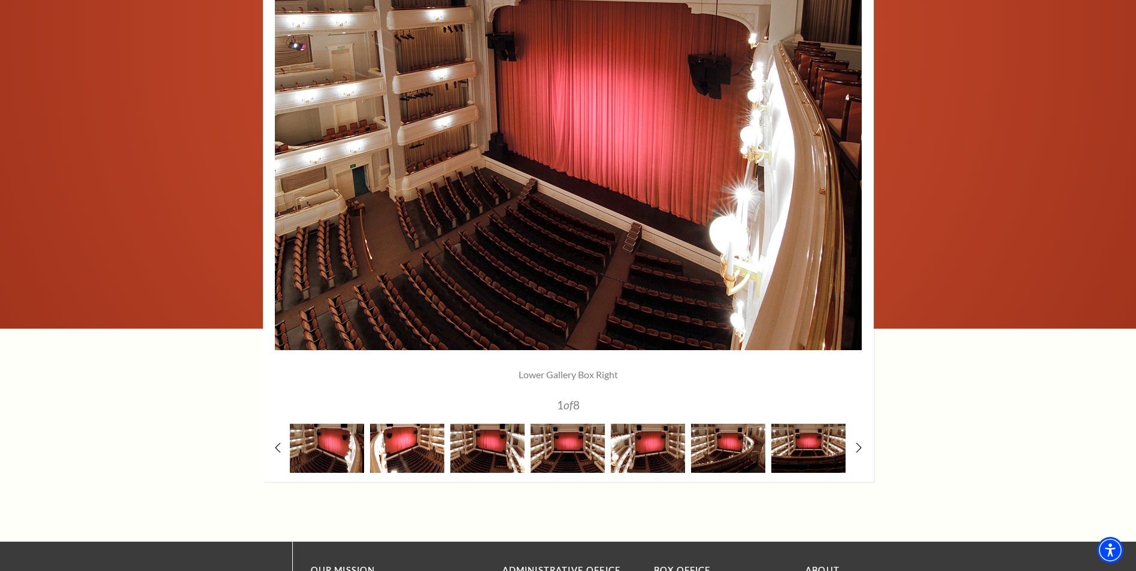
click at [411, 450] on img at bounding box center [407, 448] width 74 height 48
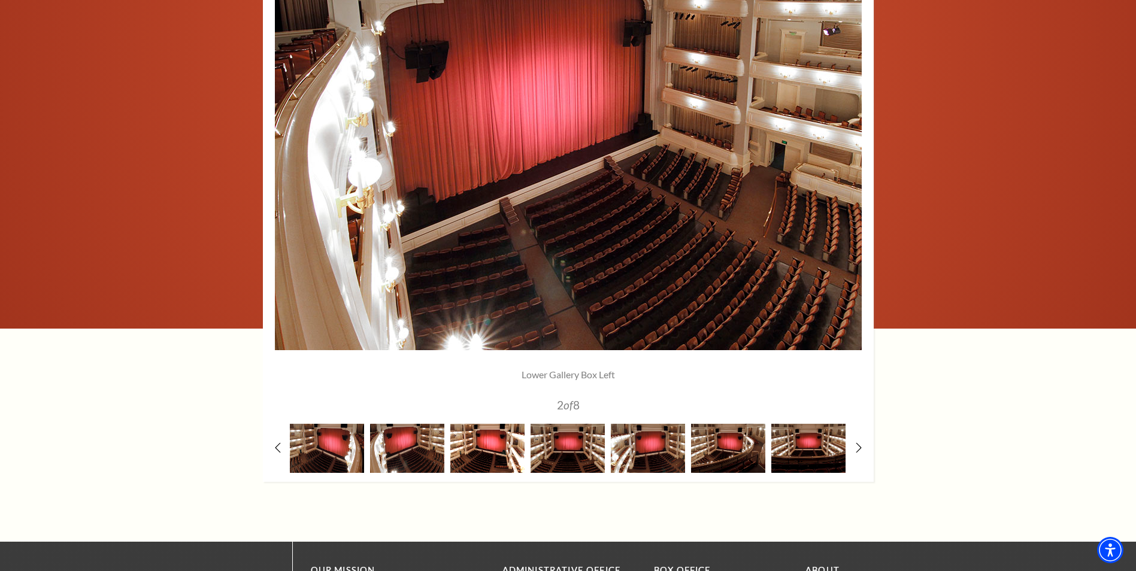
click at [489, 444] on img at bounding box center [487, 448] width 74 height 48
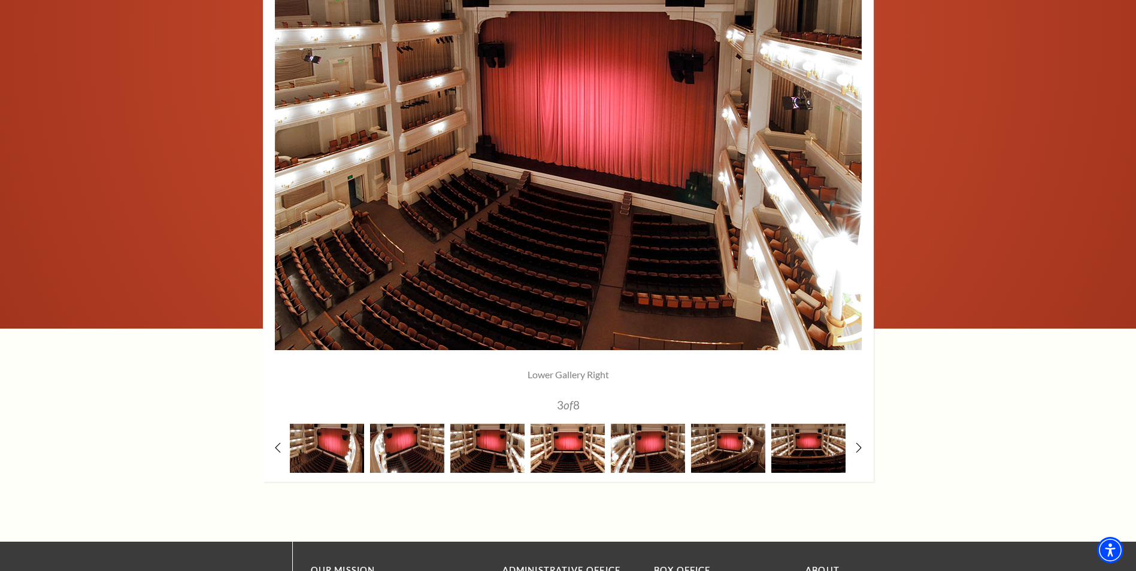
click at [575, 451] on img at bounding box center [567, 448] width 74 height 48
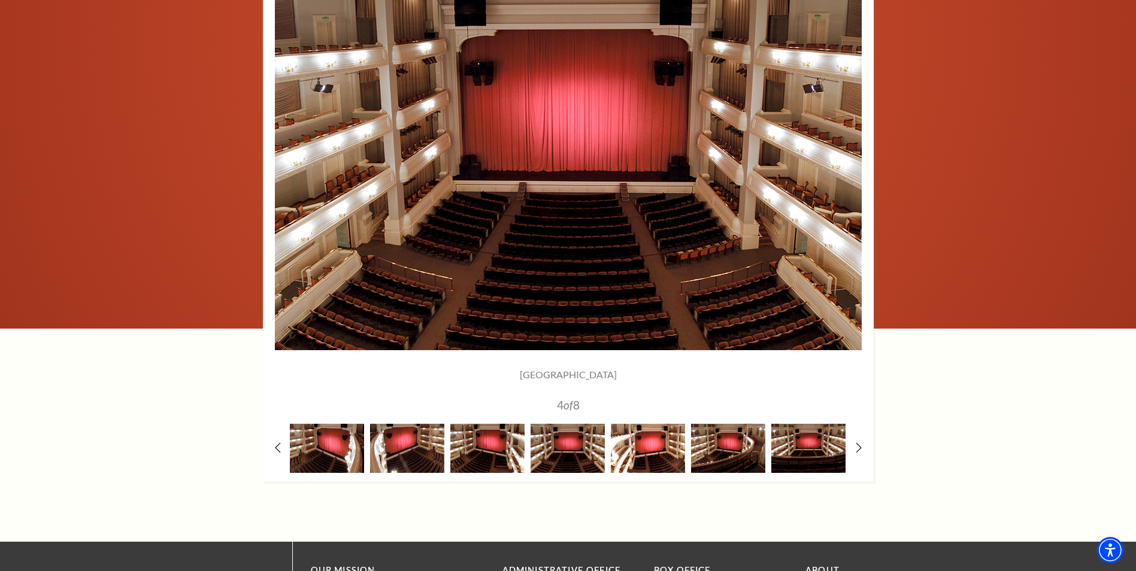
click at [663, 459] on img at bounding box center [648, 448] width 74 height 48
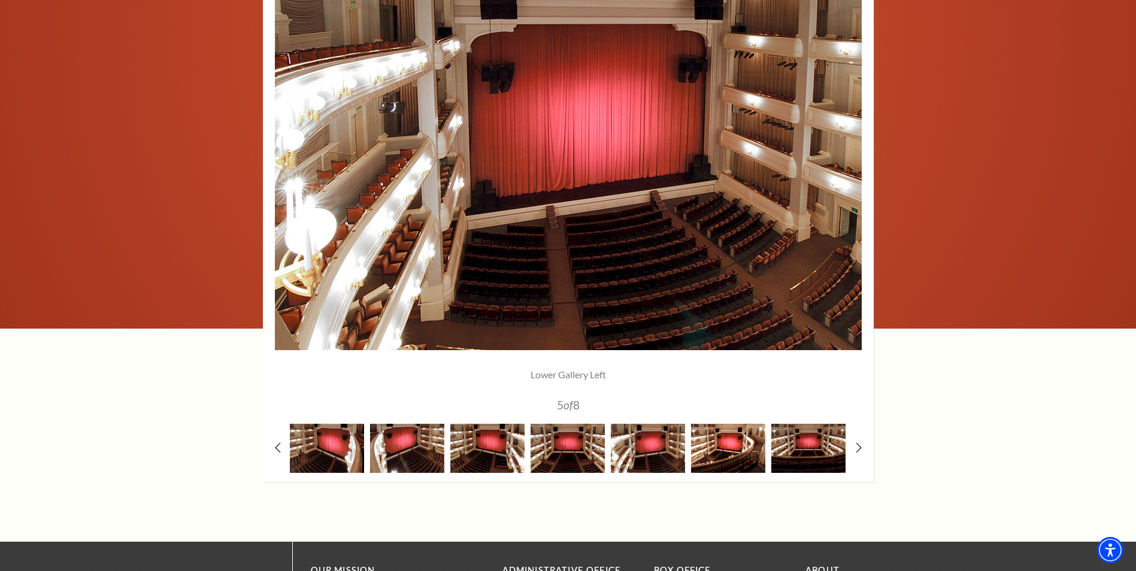
click at [721, 450] on img at bounding box center [728, 448] width 74 height 48
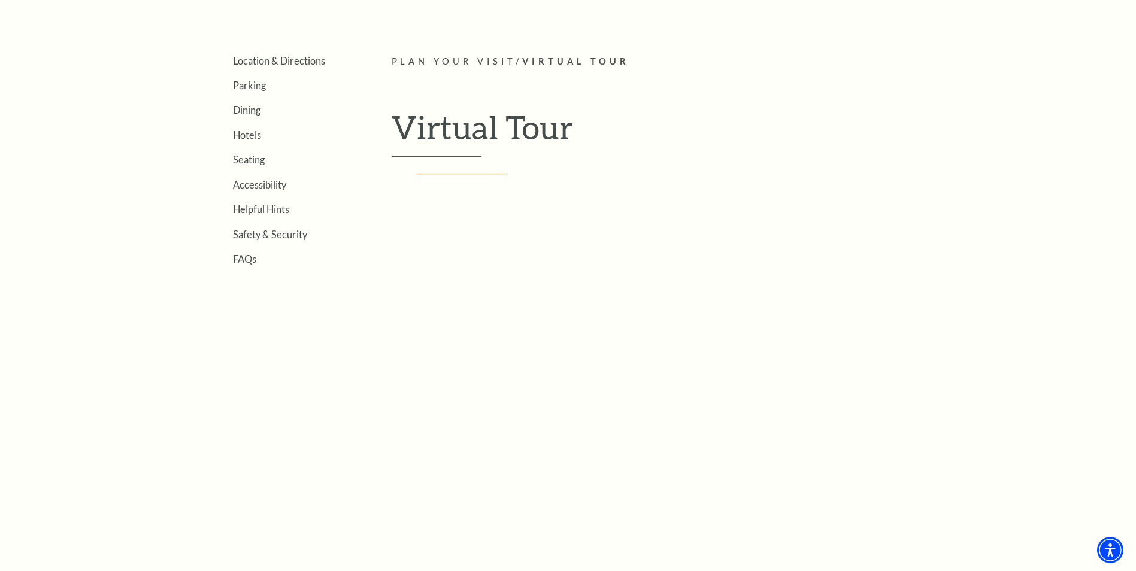
scroll to position [338, 0]
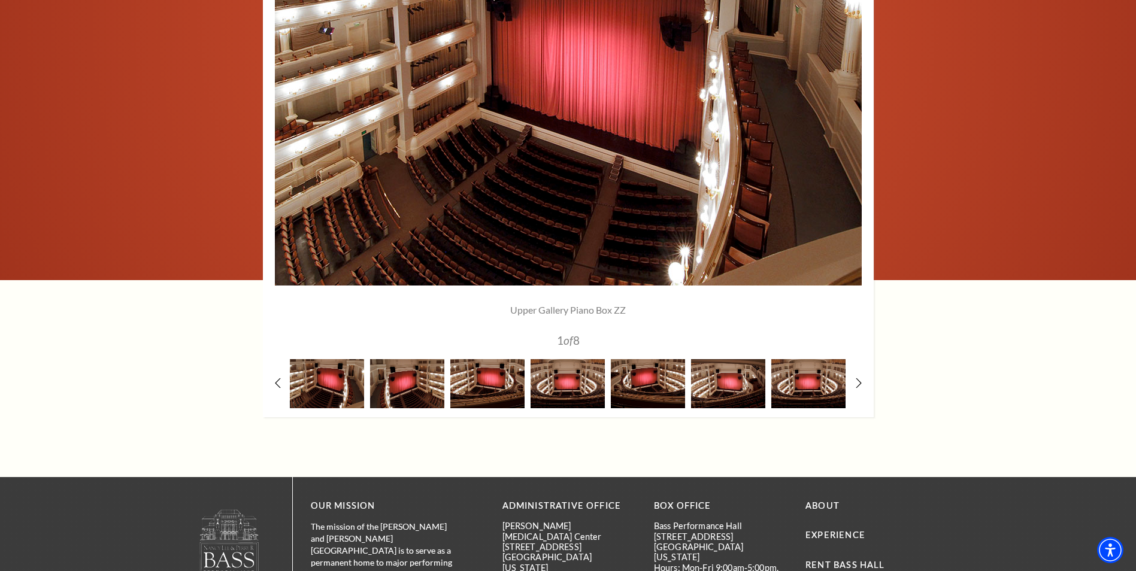
scroll to position [958, 0]
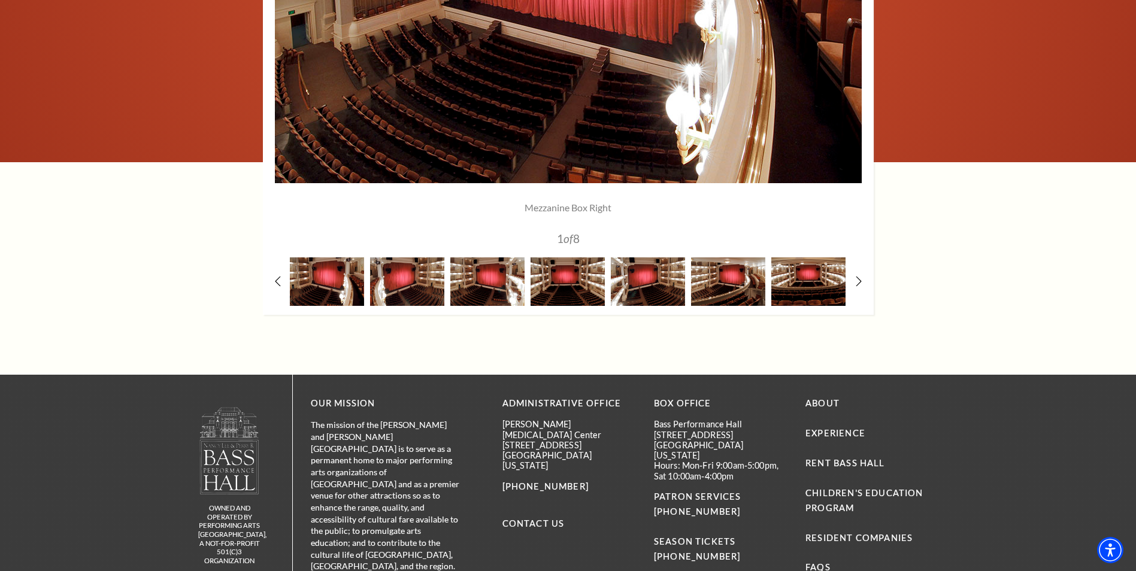
scroll to position [1197, 0]
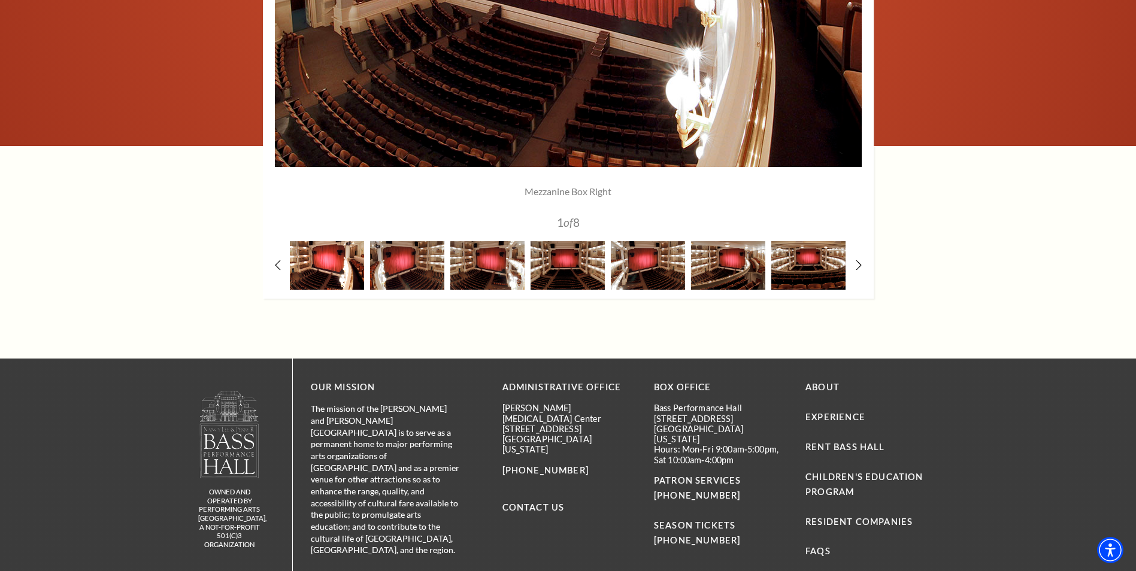
click at [334, 268] on img at bounding box center [327, 265] width 74 height 48
click at [423, 278] on img at bounding box center [407, 265] width 74 height 48
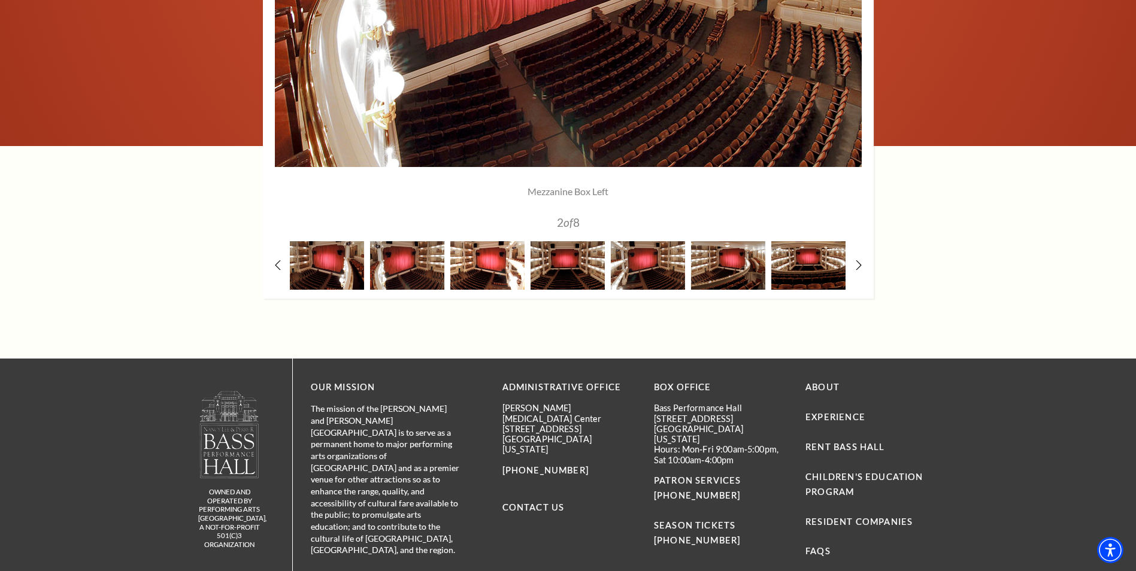
click at [492, 285] on img at bounding box center [487, 265] width 74 height 48
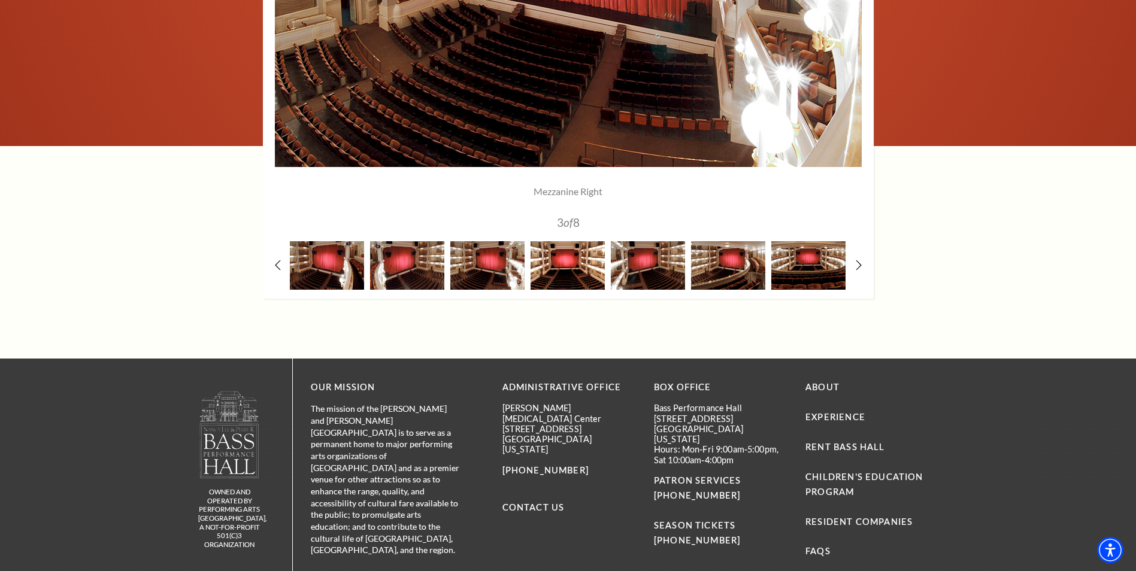
click at [577, 277] on img at bounding box center [567, 265] width 74 height 48
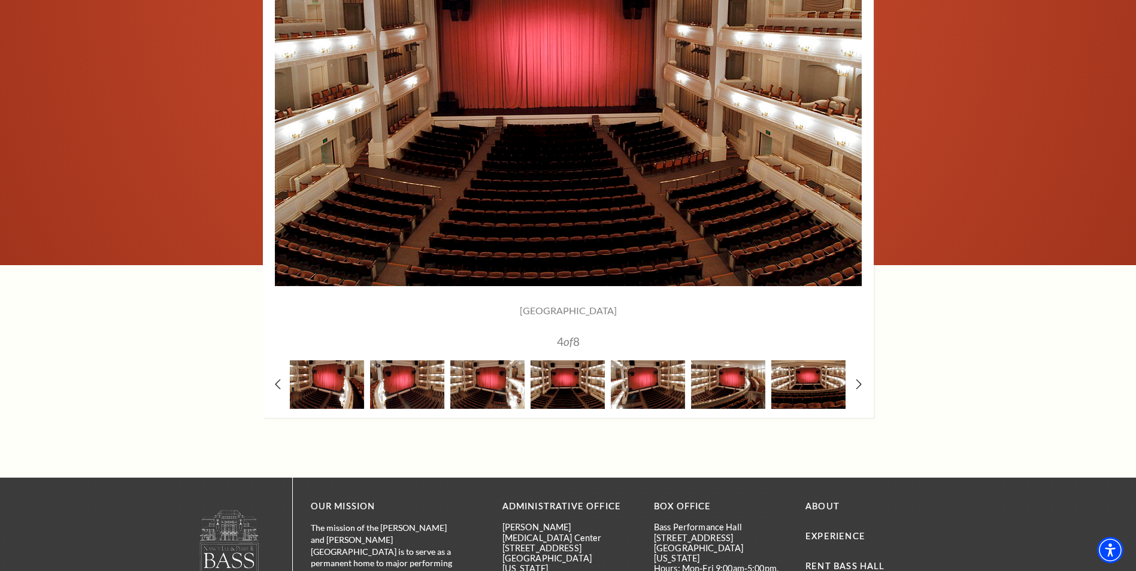
scroll to position [1078, 0]
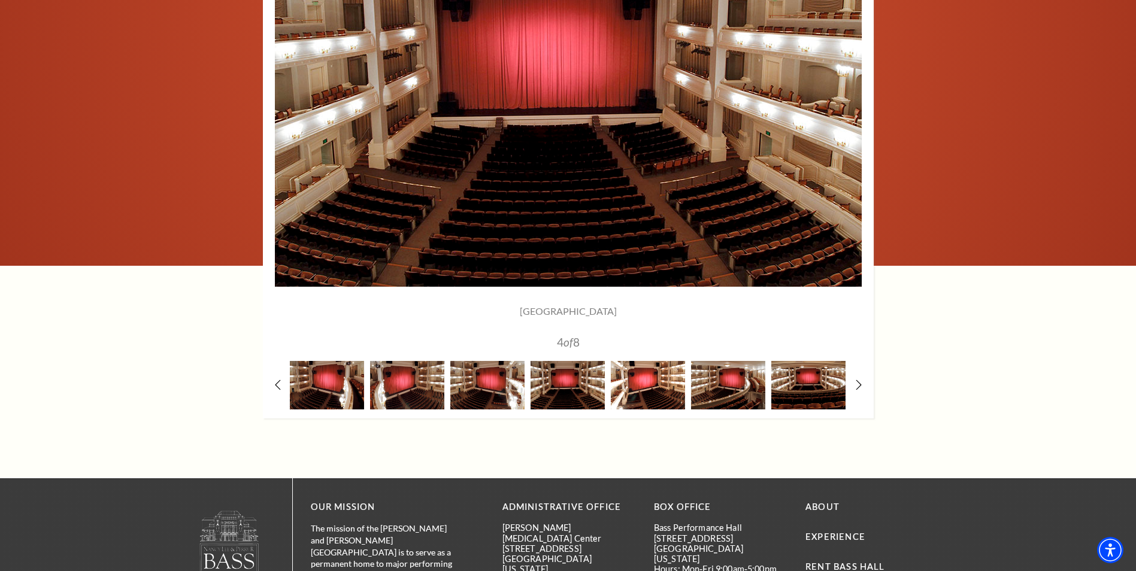
click at [643, 395] on img at bounding box center [648, 385] width 74 height 48
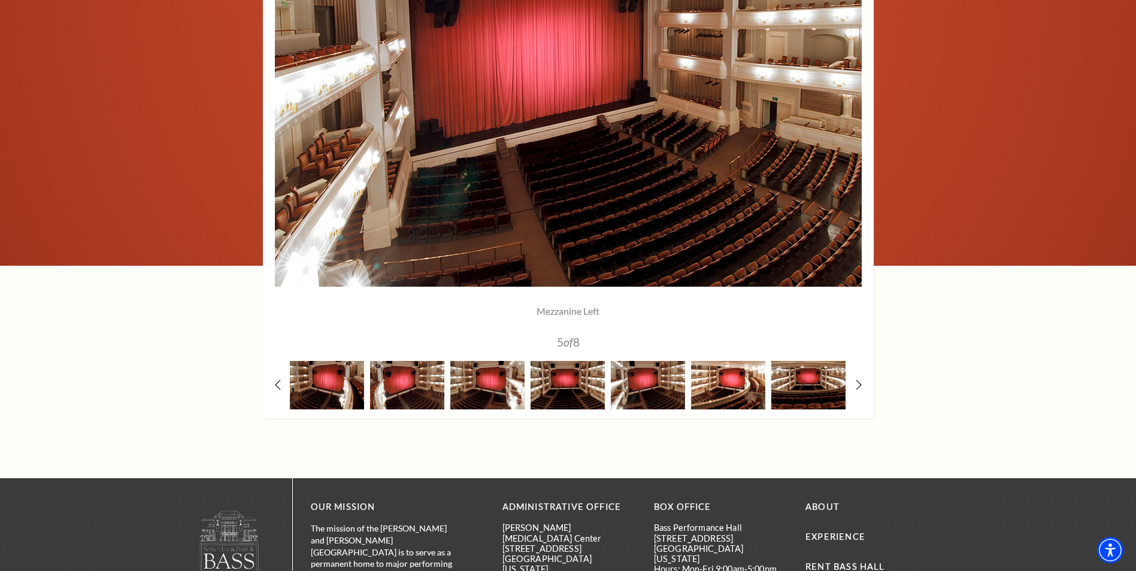
click at [724, 387] on img at bounding box center [728, 385] width 74 height 48
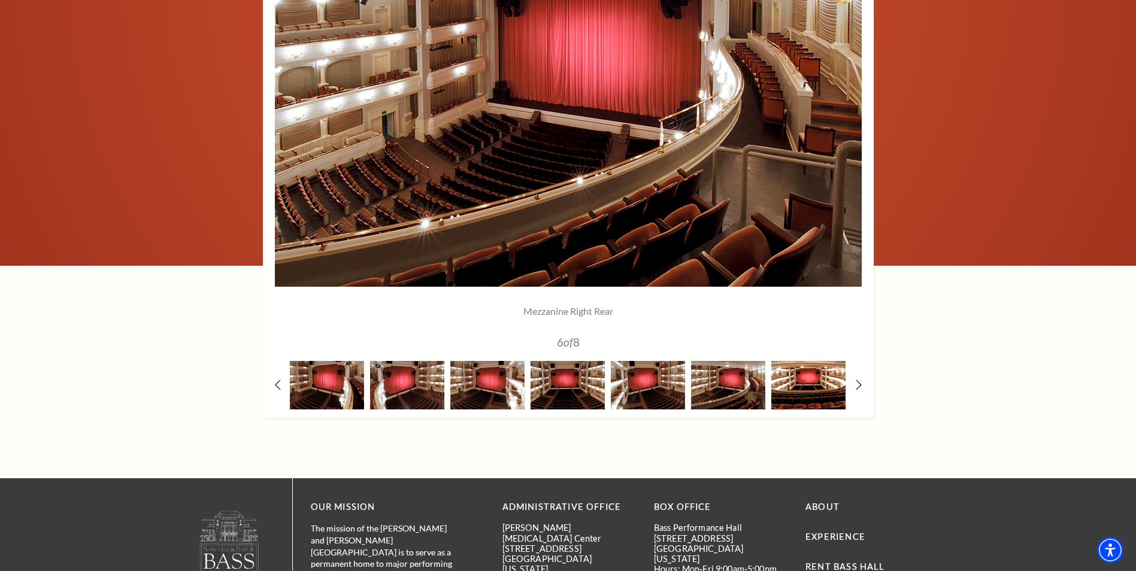
click at [811, 387] on img at bounding box center [808, 385] width 74 height 48
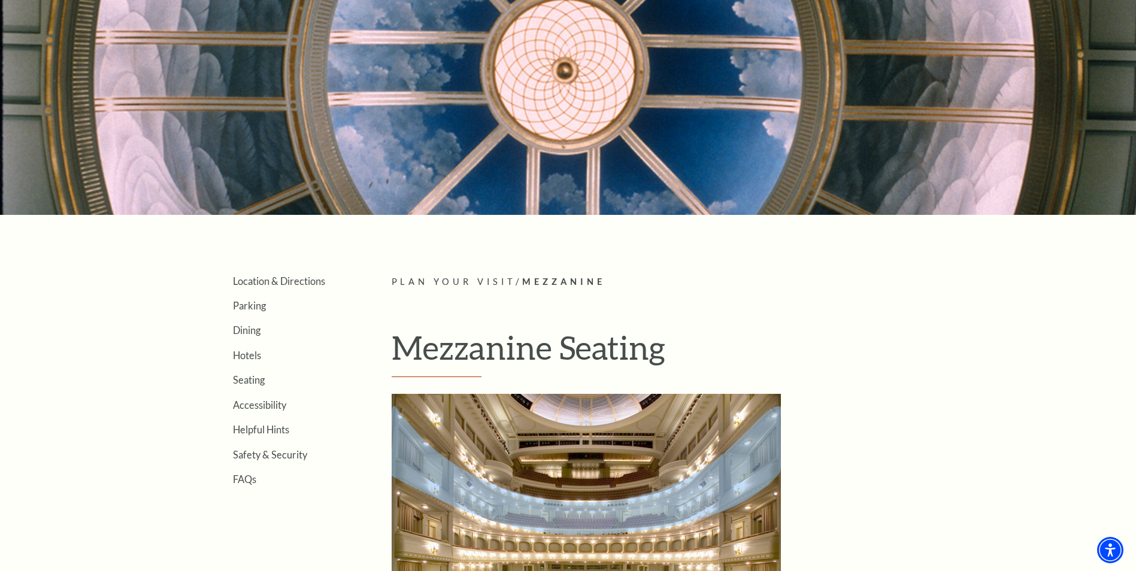
scroll to position [0, 0]
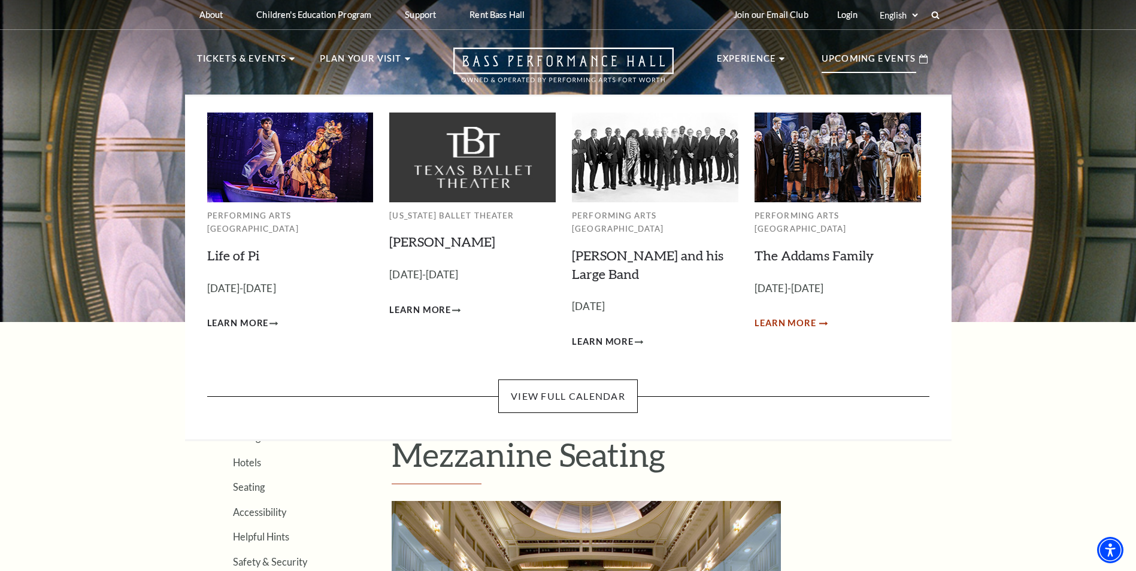
click at [803, 316] on span "Learn More" at bounding box center [785, 323] width 62 height 15
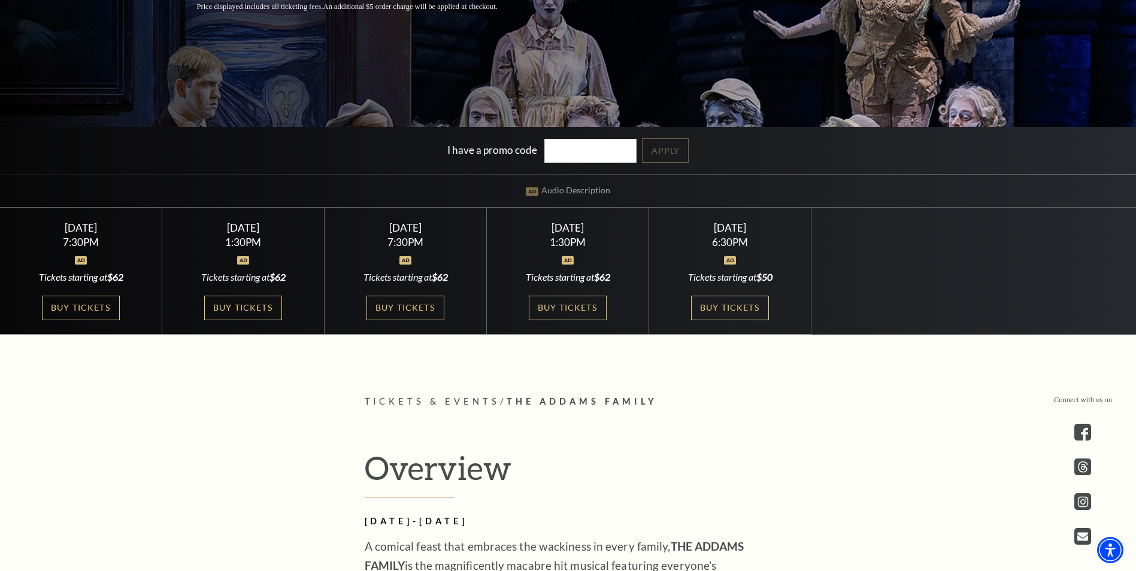
scroll to position [359, 0]
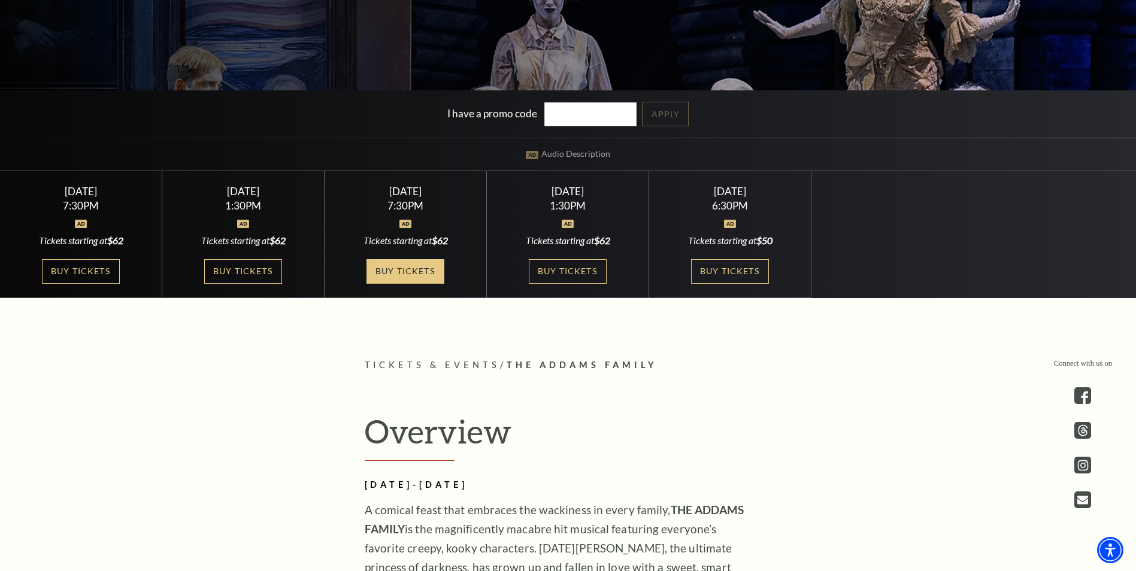
click at [416, 275] on link "Buy Tickets" at bounding box center [405, 271] width 78 height 25
click at [389, 267] on link "Buy Tickets" at bounding box center [405, 271] width 78 height 25
click at [417, 275] on link "Buy Tickets" at bounding box center [405, 271] width 78 height 25
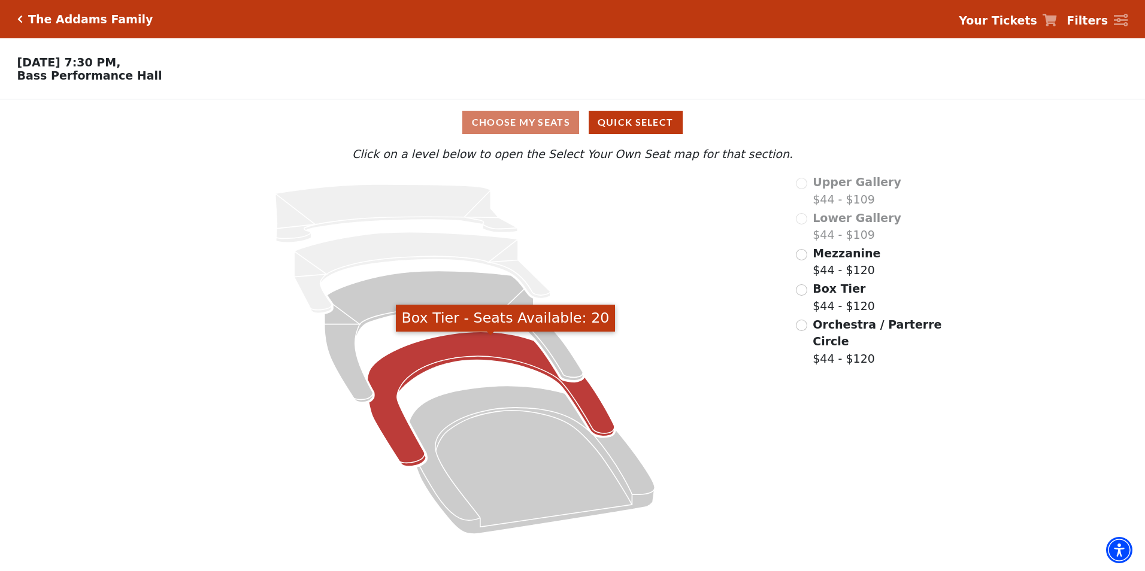
click at [513, 357] on icon "Box Tier - Seats Available: 20" at bounding box center [491, 399] width 247 height 135
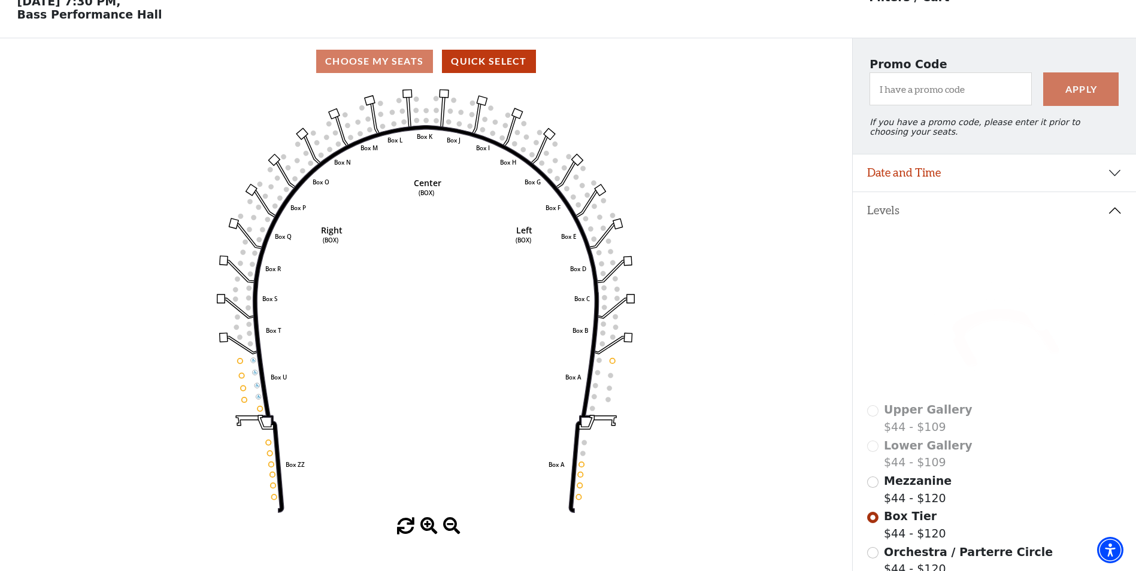
scroll to position [29, 0]
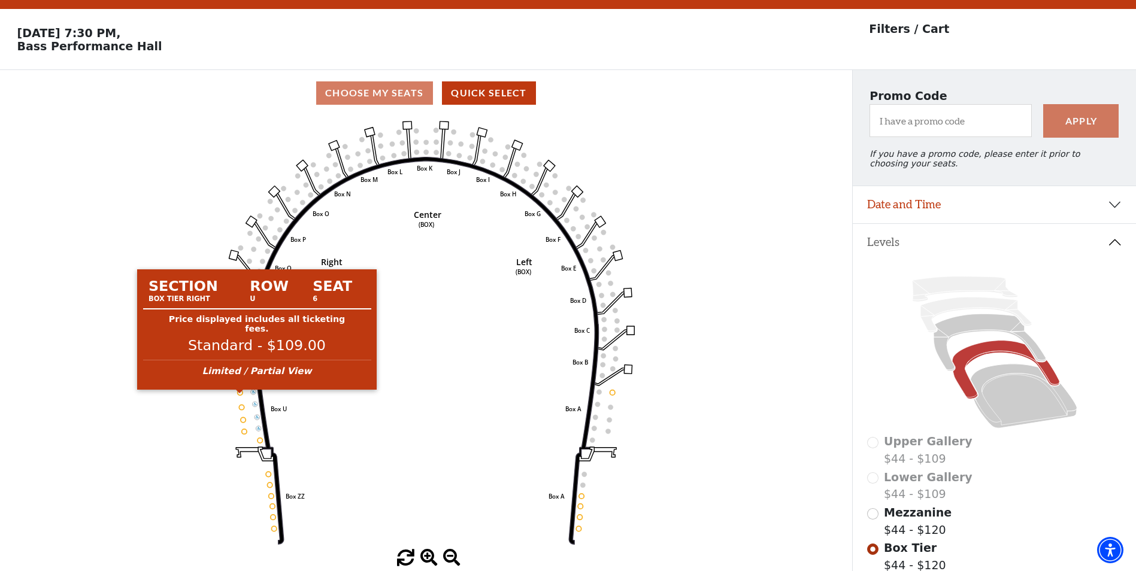
click at [241, 395] on circle at bounding box center [240, 392] width 5 height 5
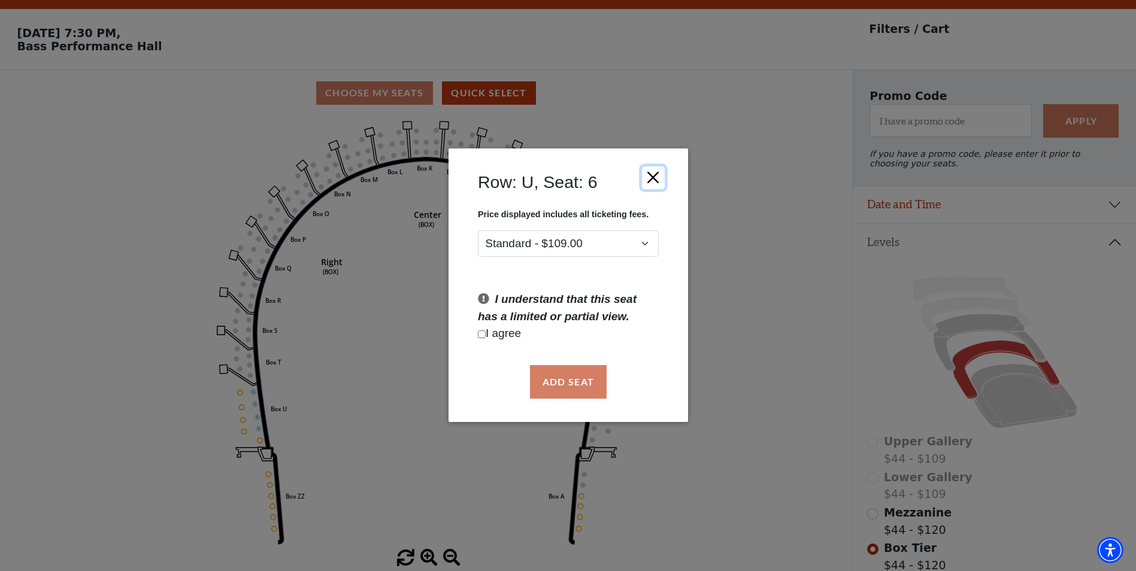
click at [653, 172] on button "Close" at bounding box center [652, 177] width 23 height 23
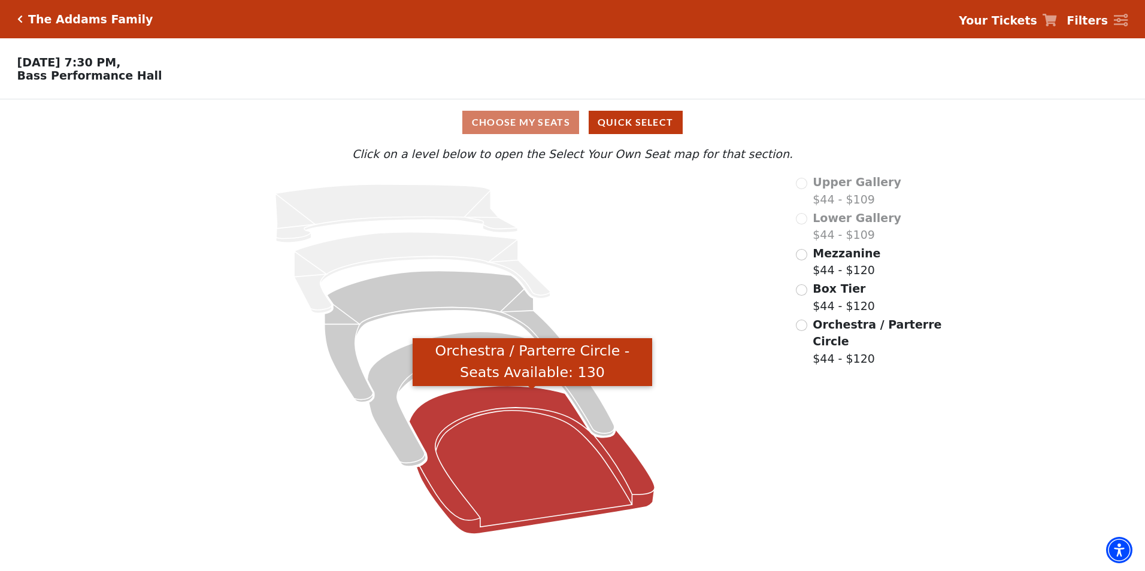
click at [541, 396] on icon "Orchestra / Parterre Circle - Seats Available: 130" at bounding box center [531, 460] width 245 height 148
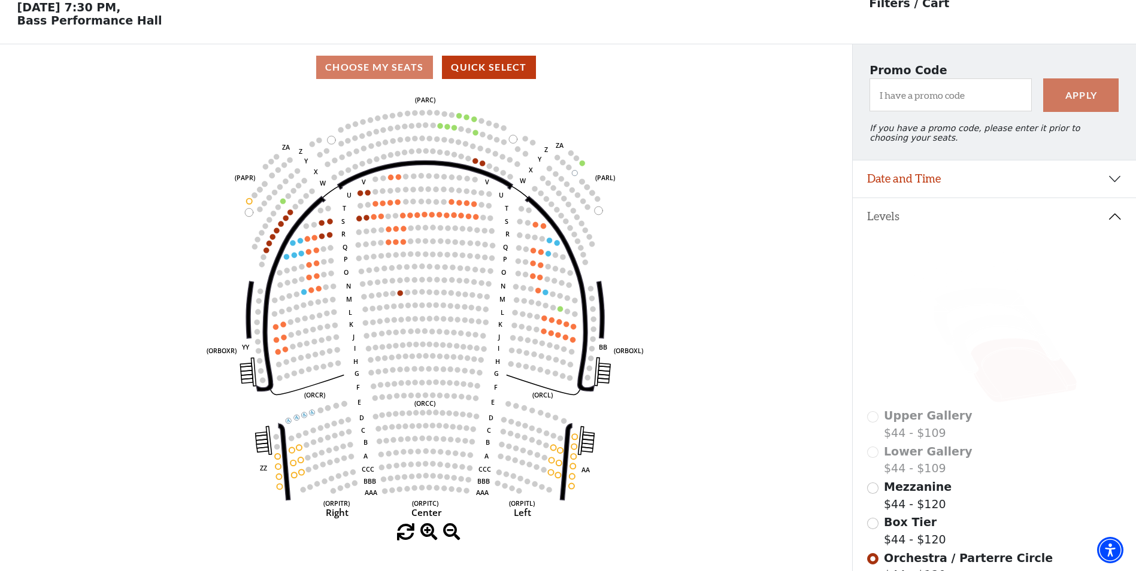
scroll to position [56, 0]
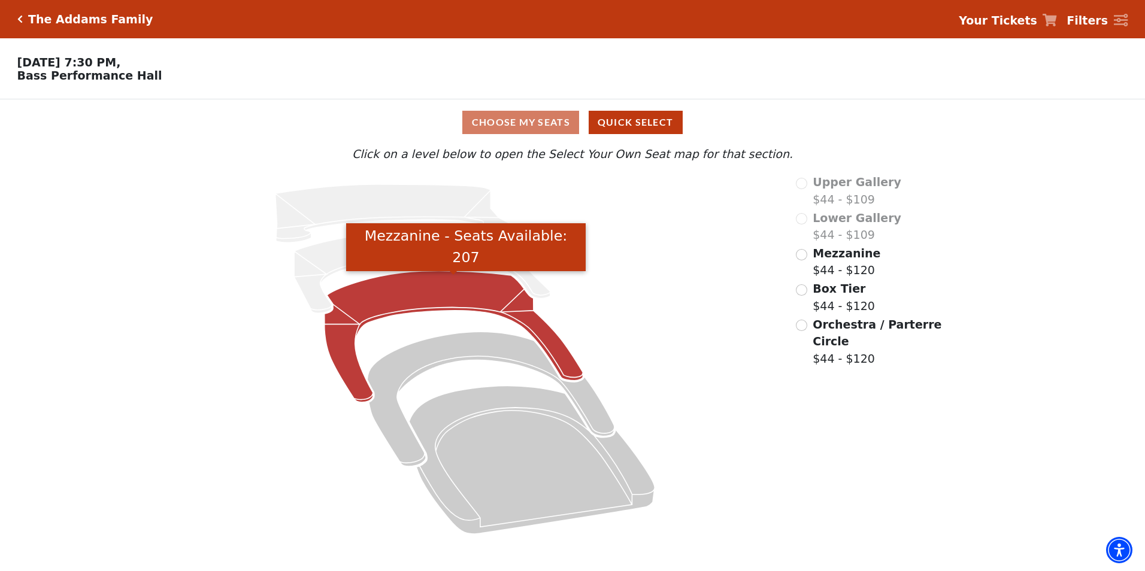
click at [423, 296] on icon "Mezzanine - Seats Available: 207" at bounding box center [454, 337] width 259 height 132
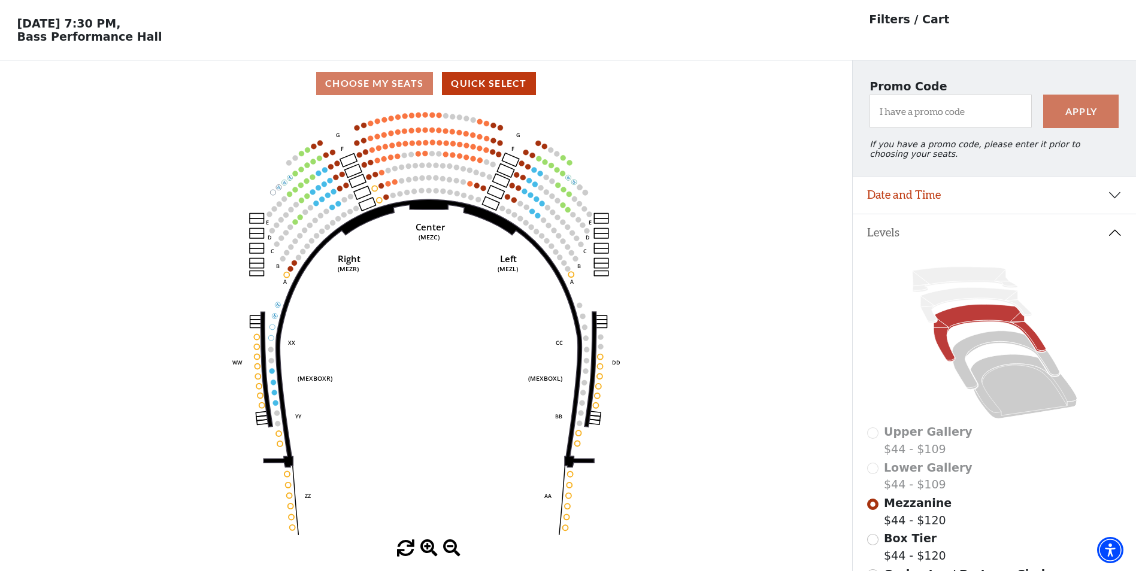
scroll to position [56, 0]
